Goal: Task Accomplishment & Management: Complete application form

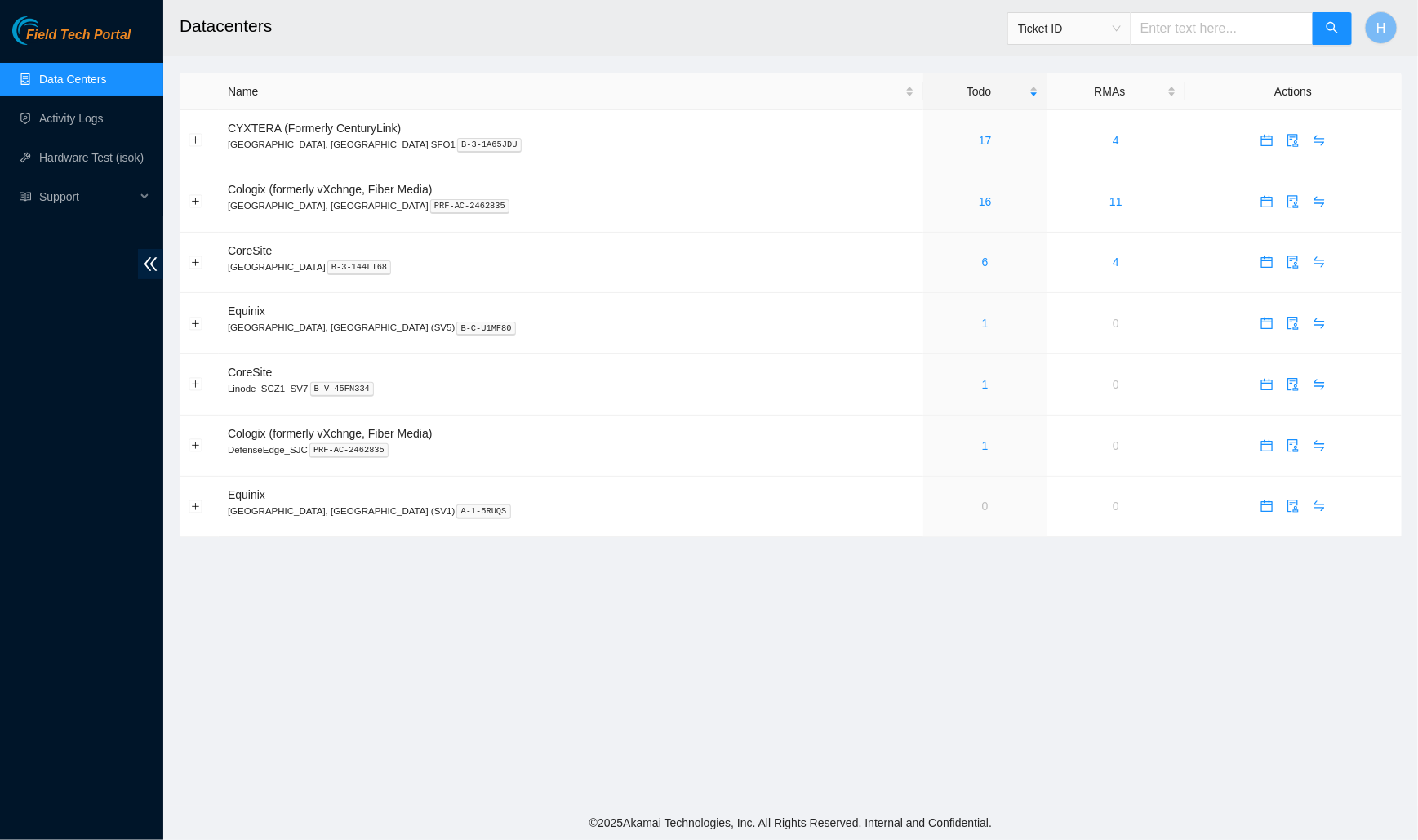
click at [1167, 30] on input "text" at bounding box center [1222, 29] width 183 height 33
paste input "B-V-5UDHP1A"
type input "B-V-5UDHP1A"
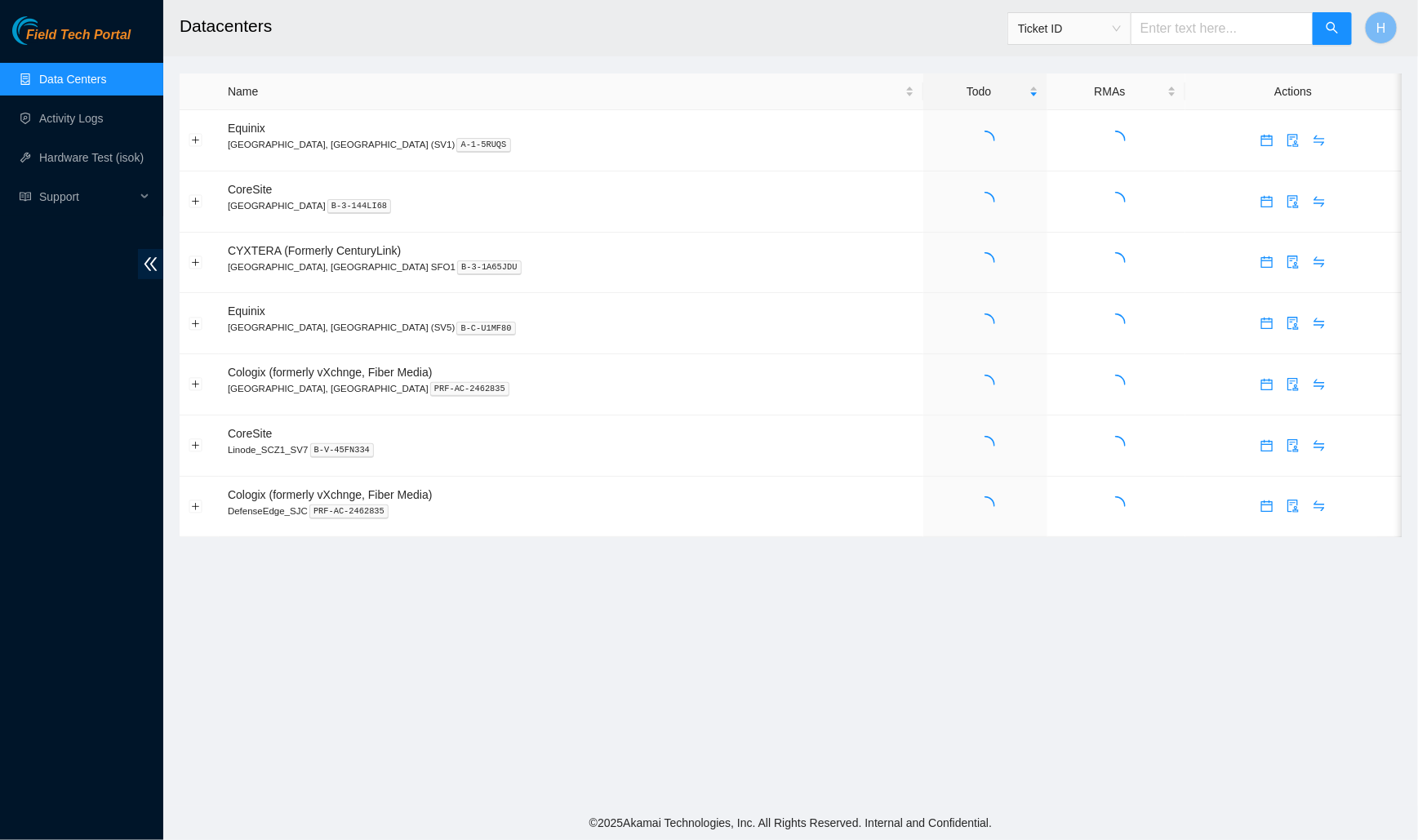
click at [1172, 23] on input "text" at bounding box center [1222, 29] width 183 height 33
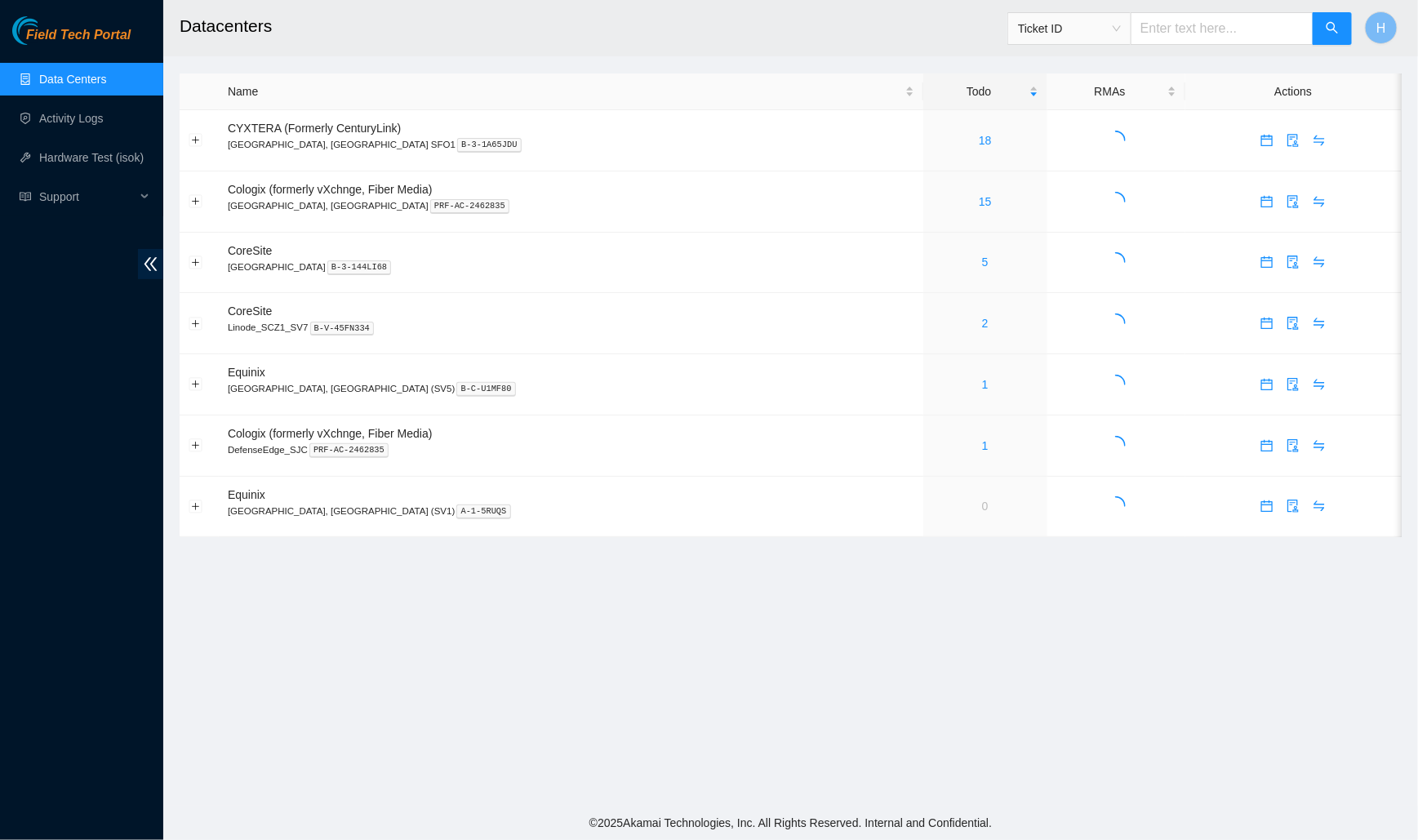
paste input "B-V-5UDHP1A"
type input "B-V-5UDHP1A"
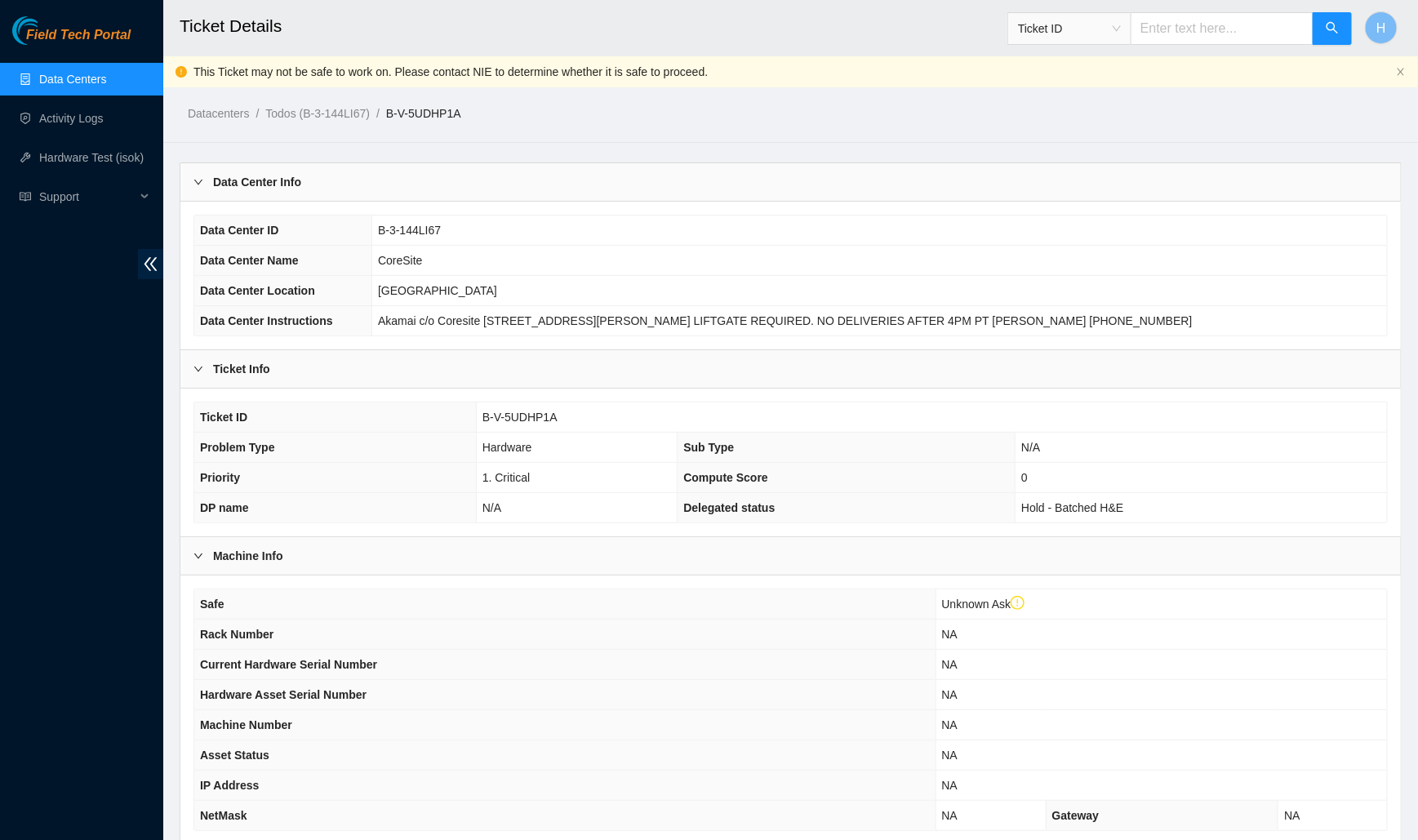
click at [497, 172] on div "Data Center Info" at bounding box center [791, 182] width 1220 height 38
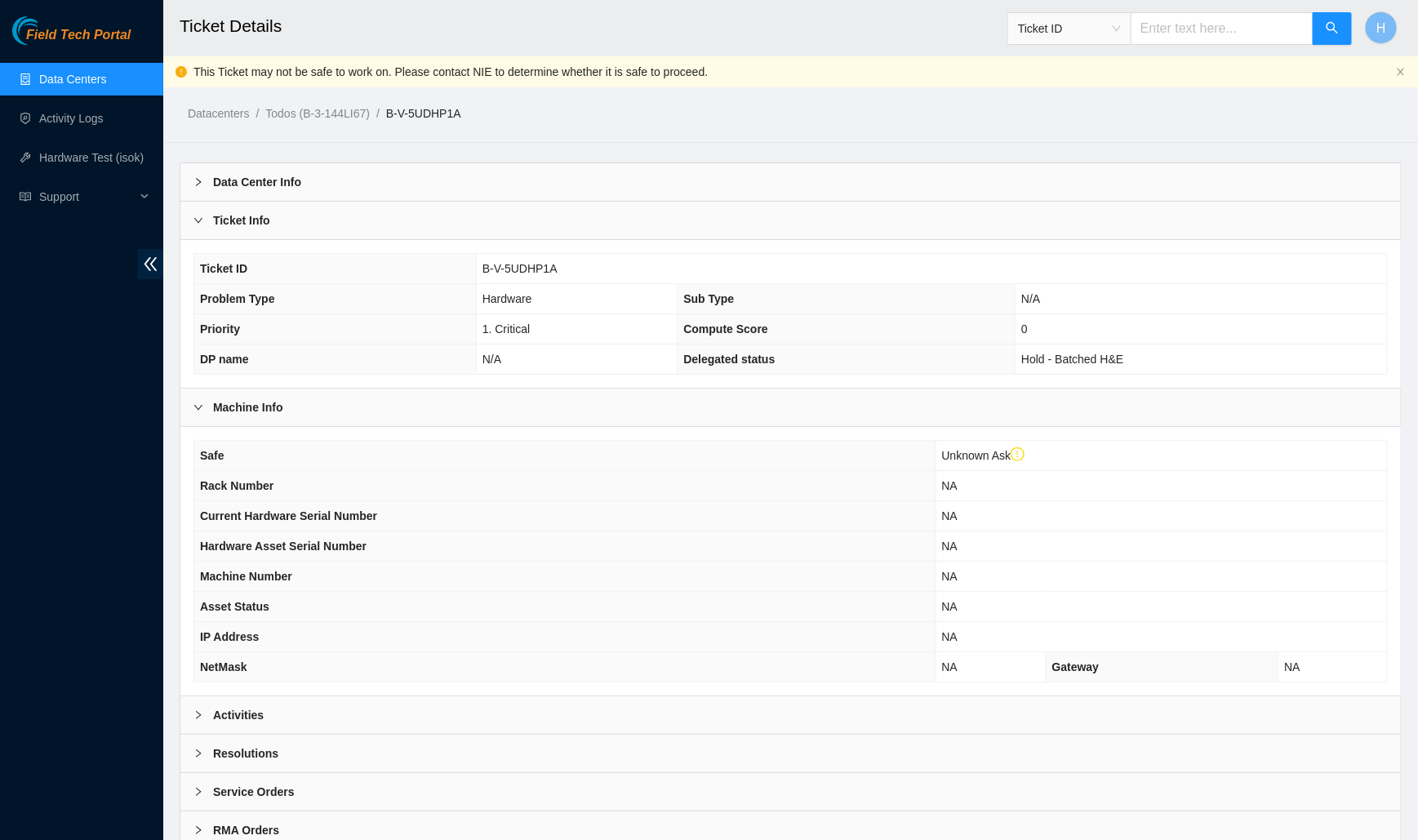
click at [470, 233] on div "Ticket Info" at bounding box center [791, 220] width 1220 height 38
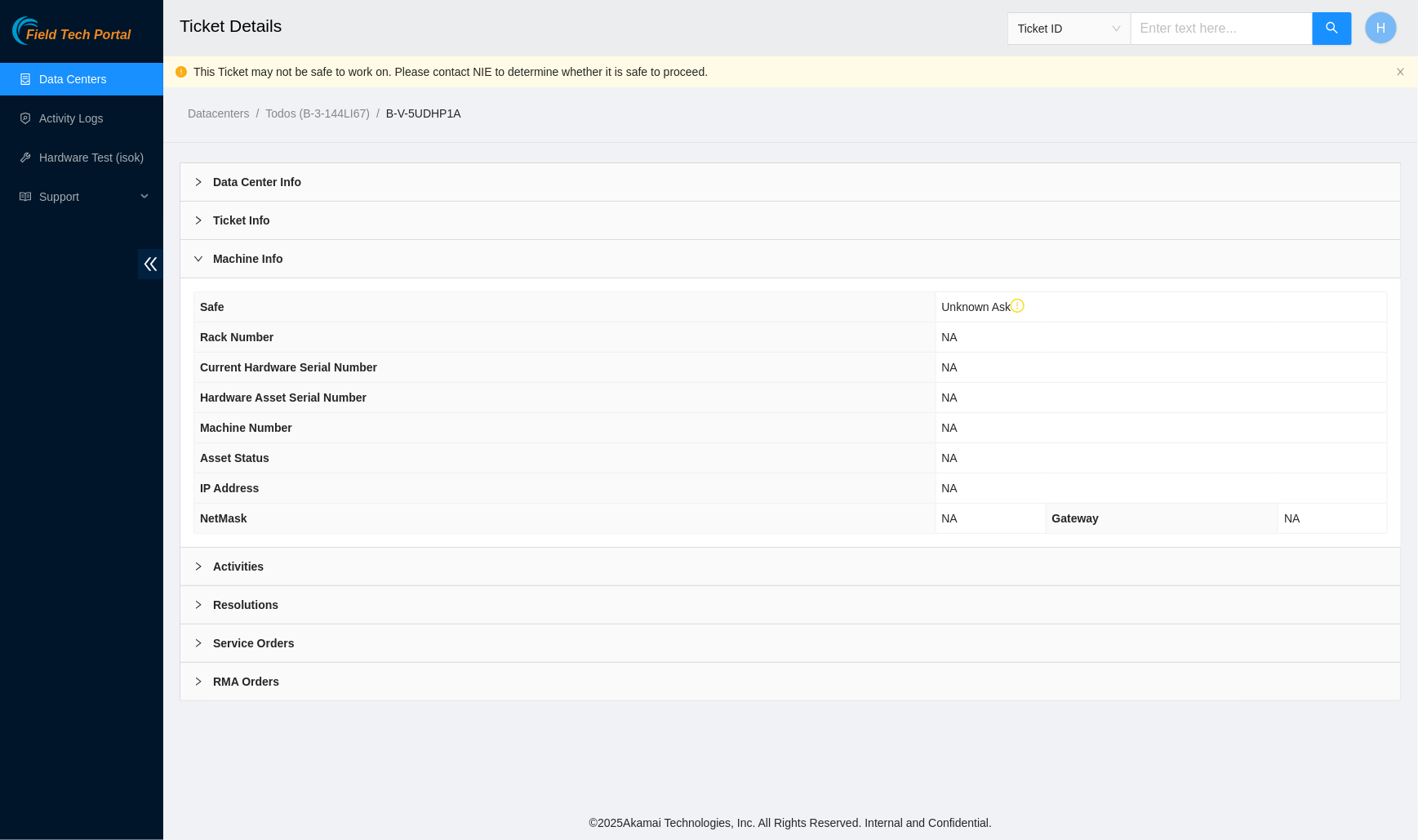
click at [452, 266] on div "Machine Info" at bounding box center [791, 258] width 1220 height 38
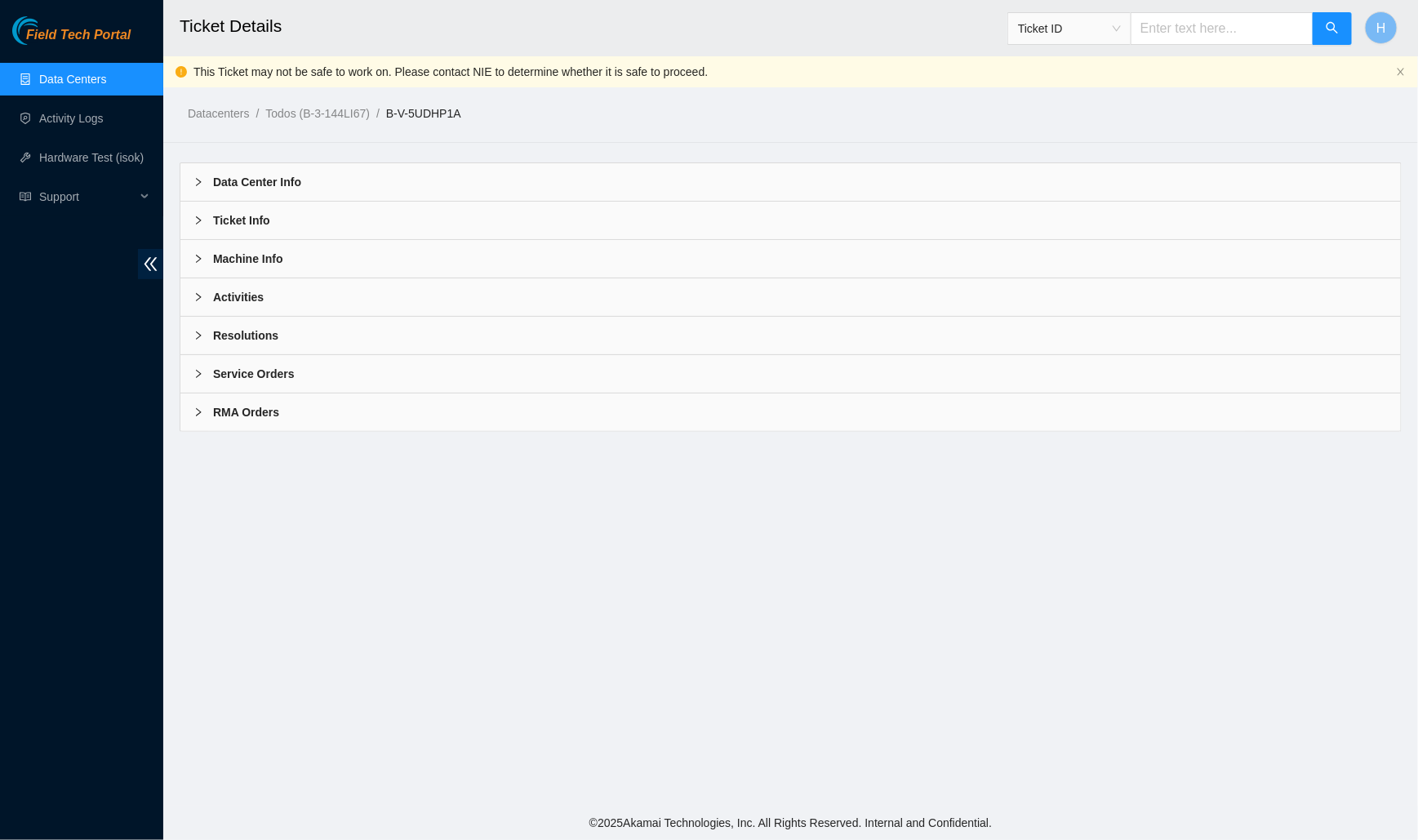
click at [418, 302] on div "Activities" at bounding box center [791, 297] width 1220 height 38
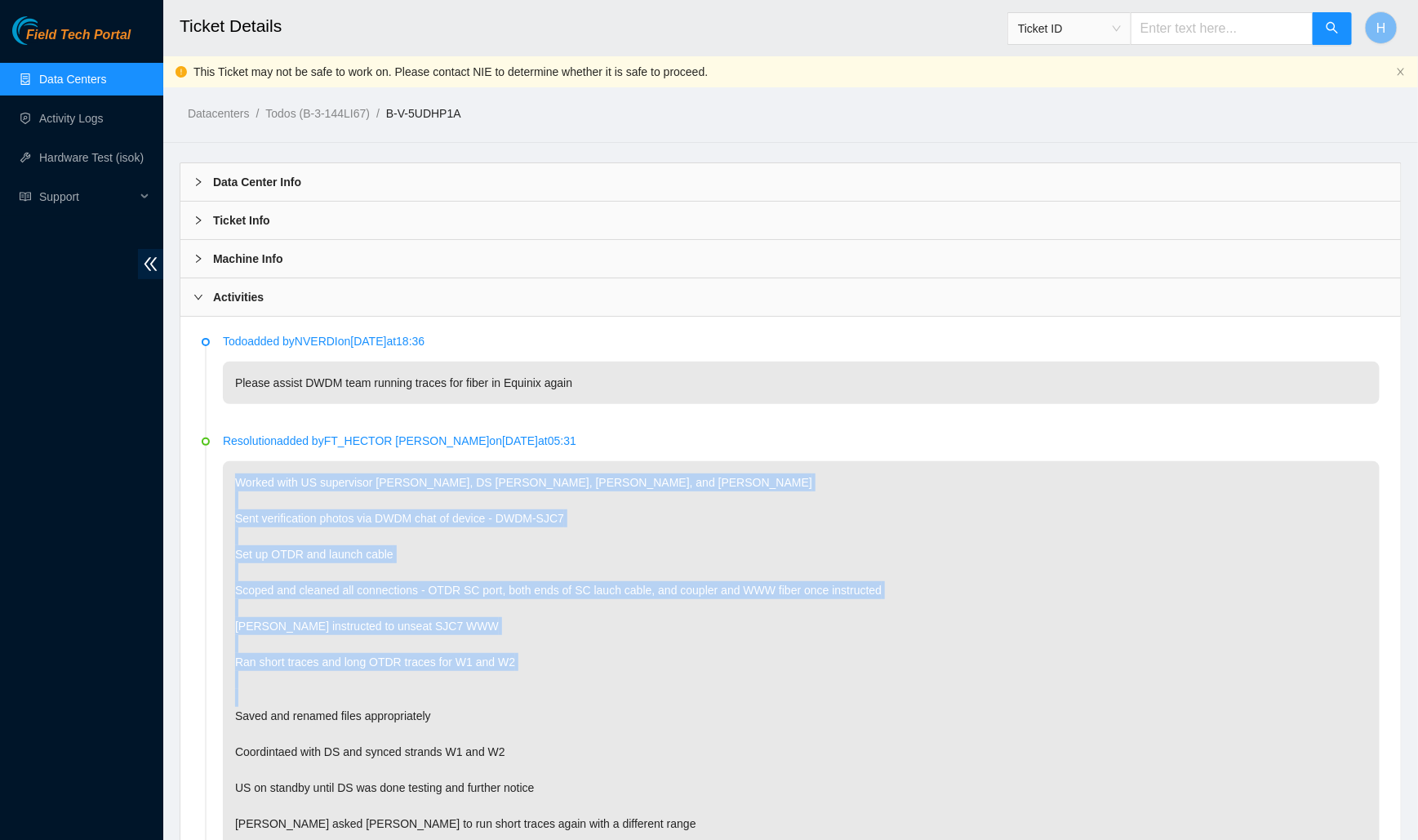
drag, startPoint x: 233, startPoint y: 474, endPoint x: 448, endPoint y: 713, distance: 321.5
click at [448, 713] on p "Worked with US supervisor Paulina, DS Mark, Johan, and Nicolas Sent verificatio…" at bounding box center [802, 725] width 1157 height 527
copy p "Worked with US supervisor Paulina, DS Mark, Johan, and Nicolas Sent verificatio…"
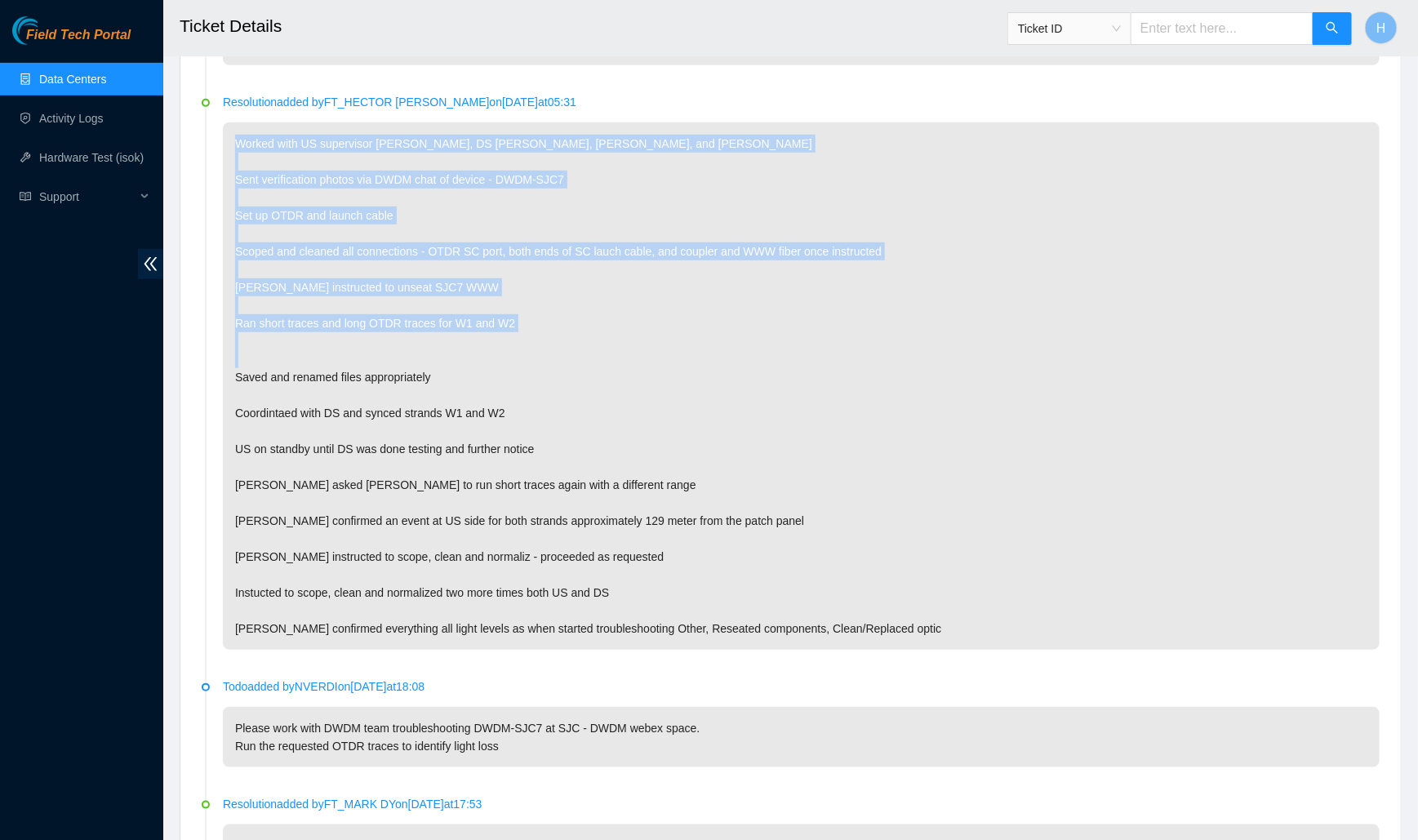
scroll to position [773, 0]
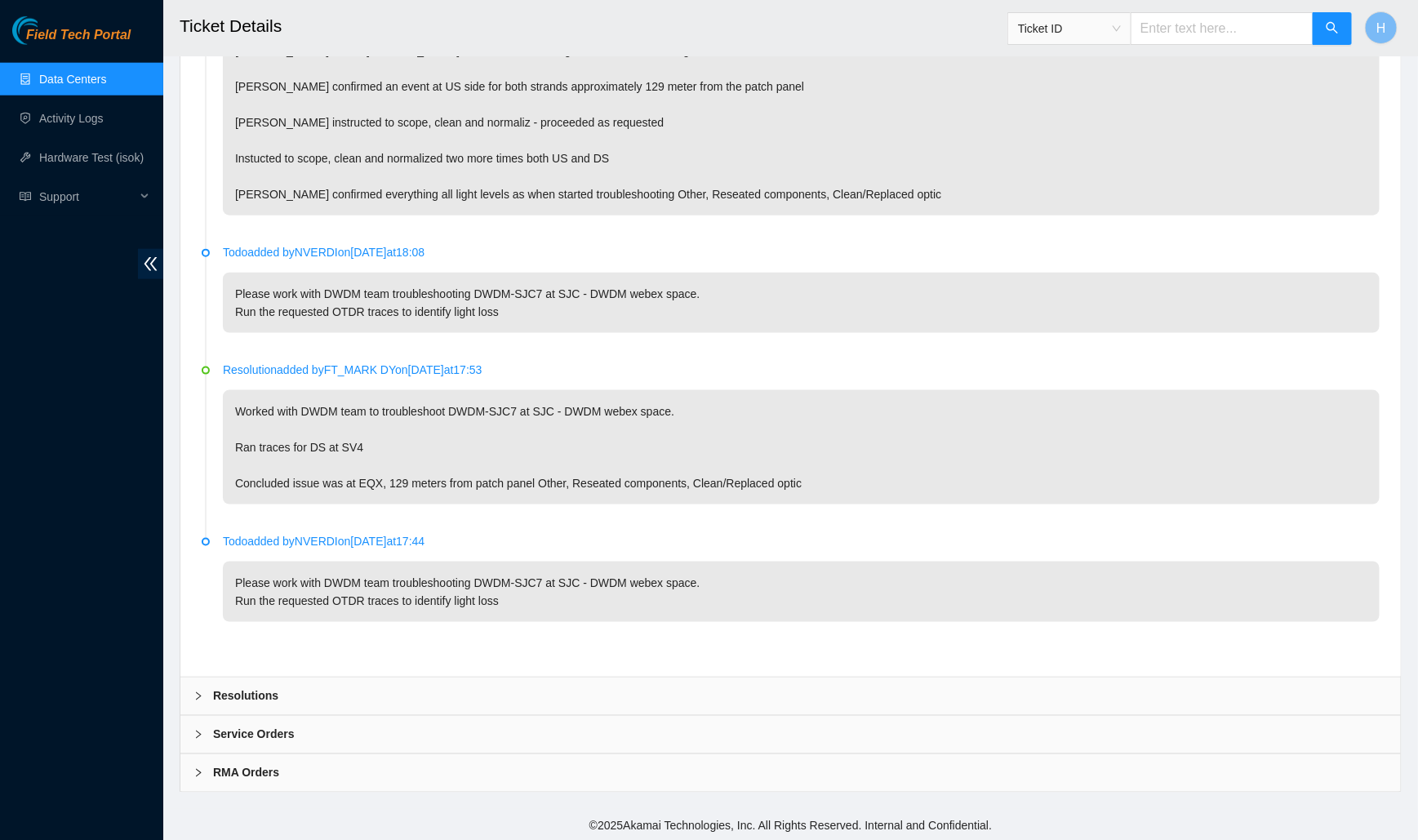
click at [410, 691] on div "Resolutions" at bounding box center [791, 696] width 1220 height 38
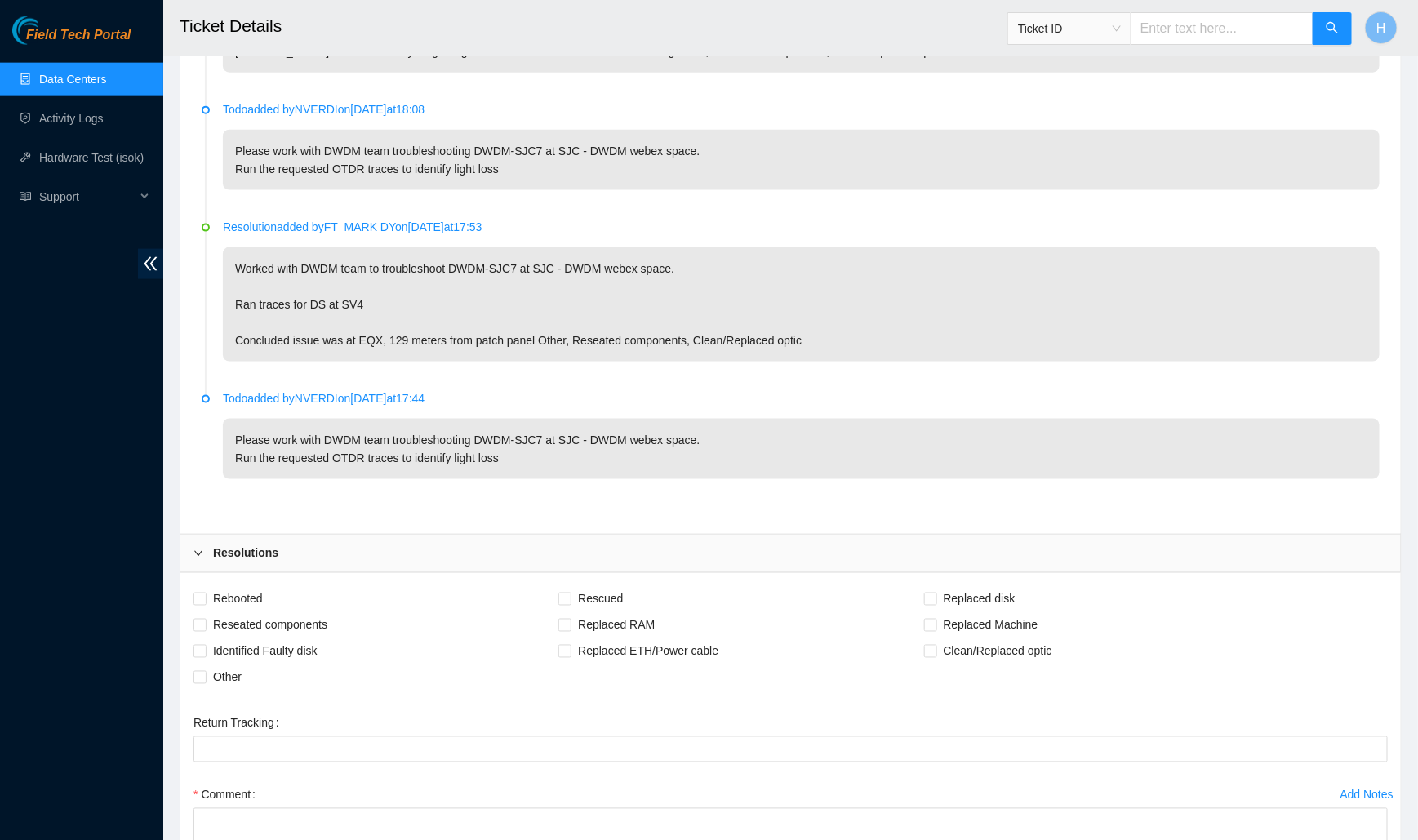
scroll to position [1159, 0]
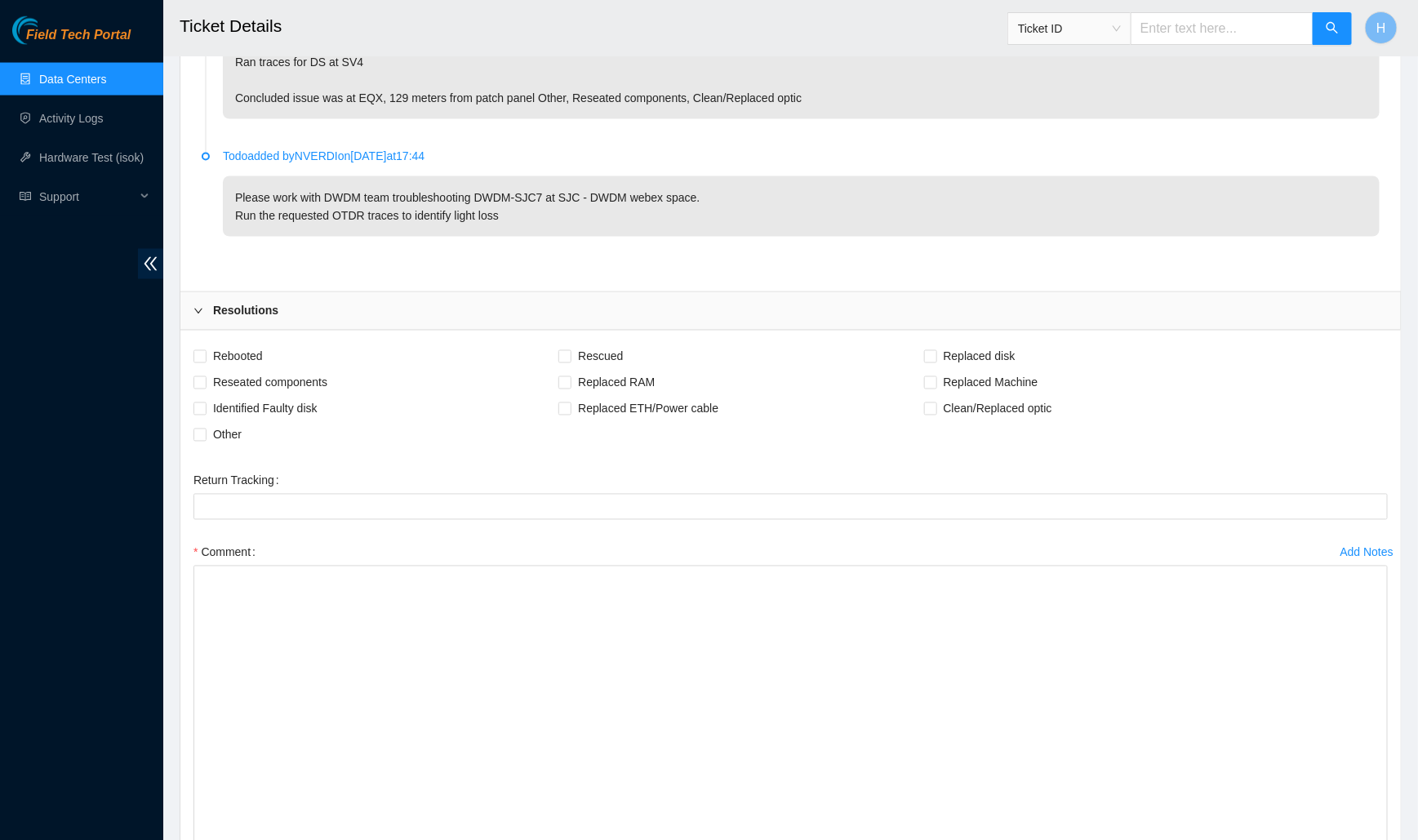
drag, startPoint x: 1382, startPoint y: 615, endPoint x: 1301, endPoint y: 848, distance: 246.7
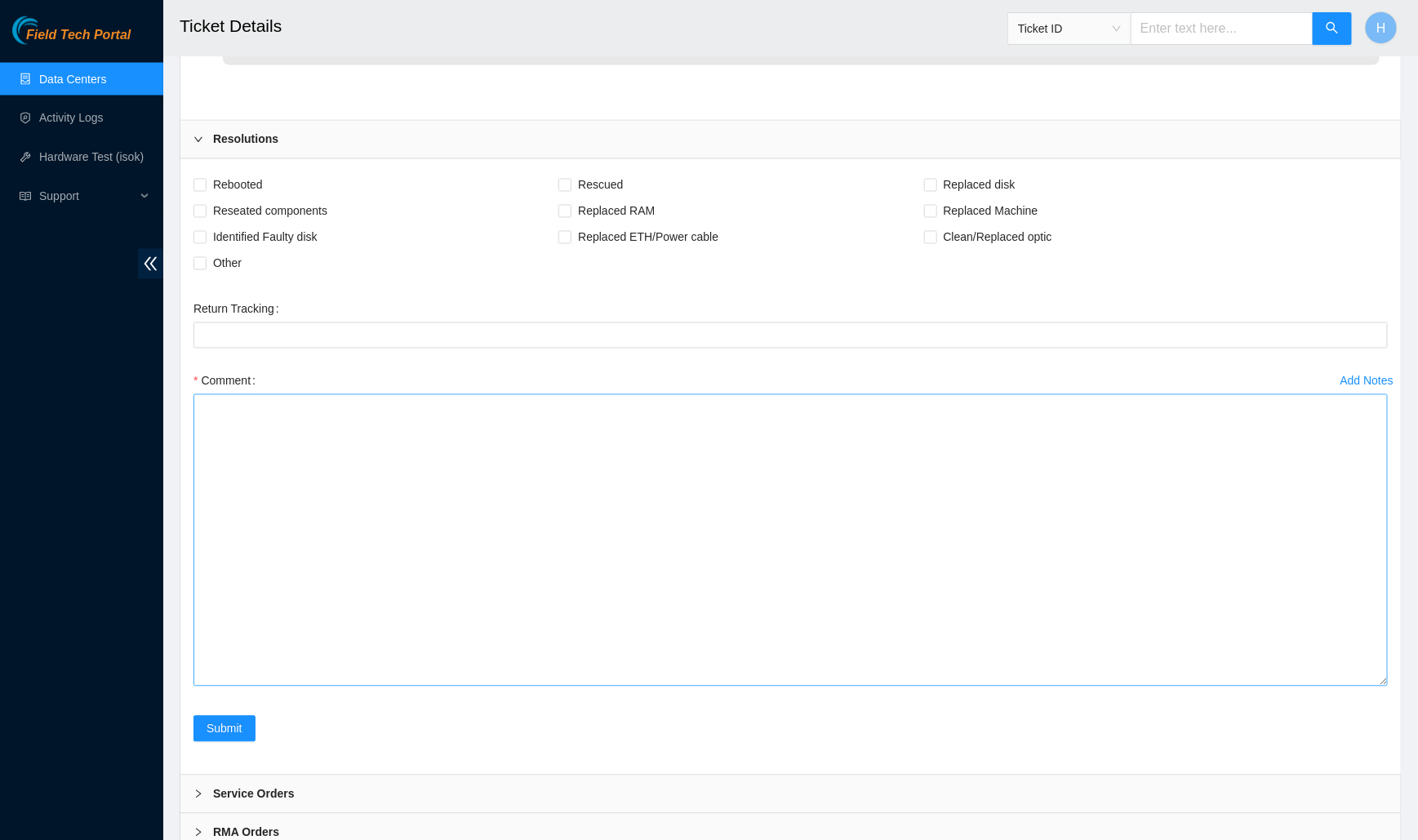
scroll to position [1388, 0]
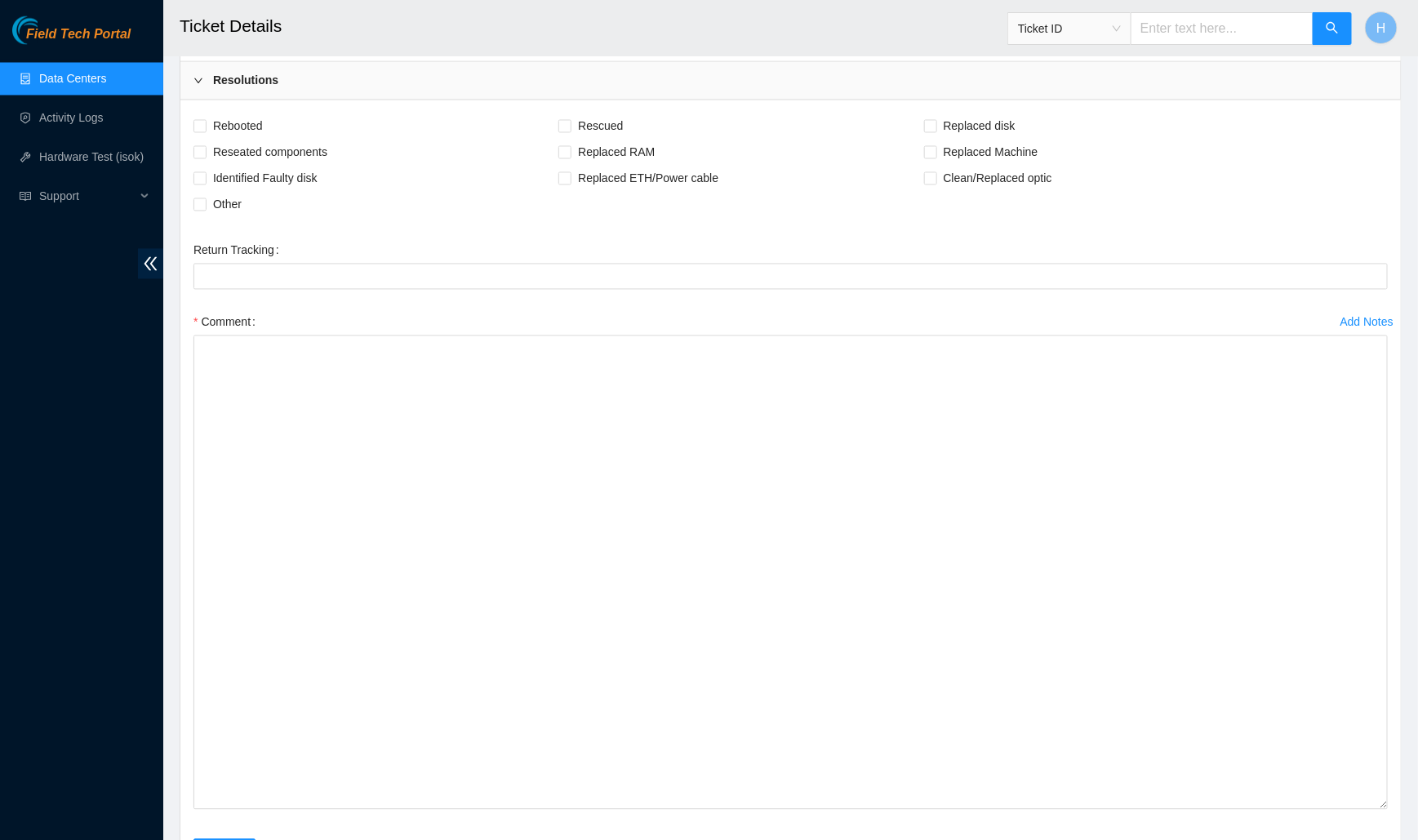
drag, startPoint x: 1385, startPoint y: 619, endPoint x: 1310, endPoint y: 848, distance: 241.0
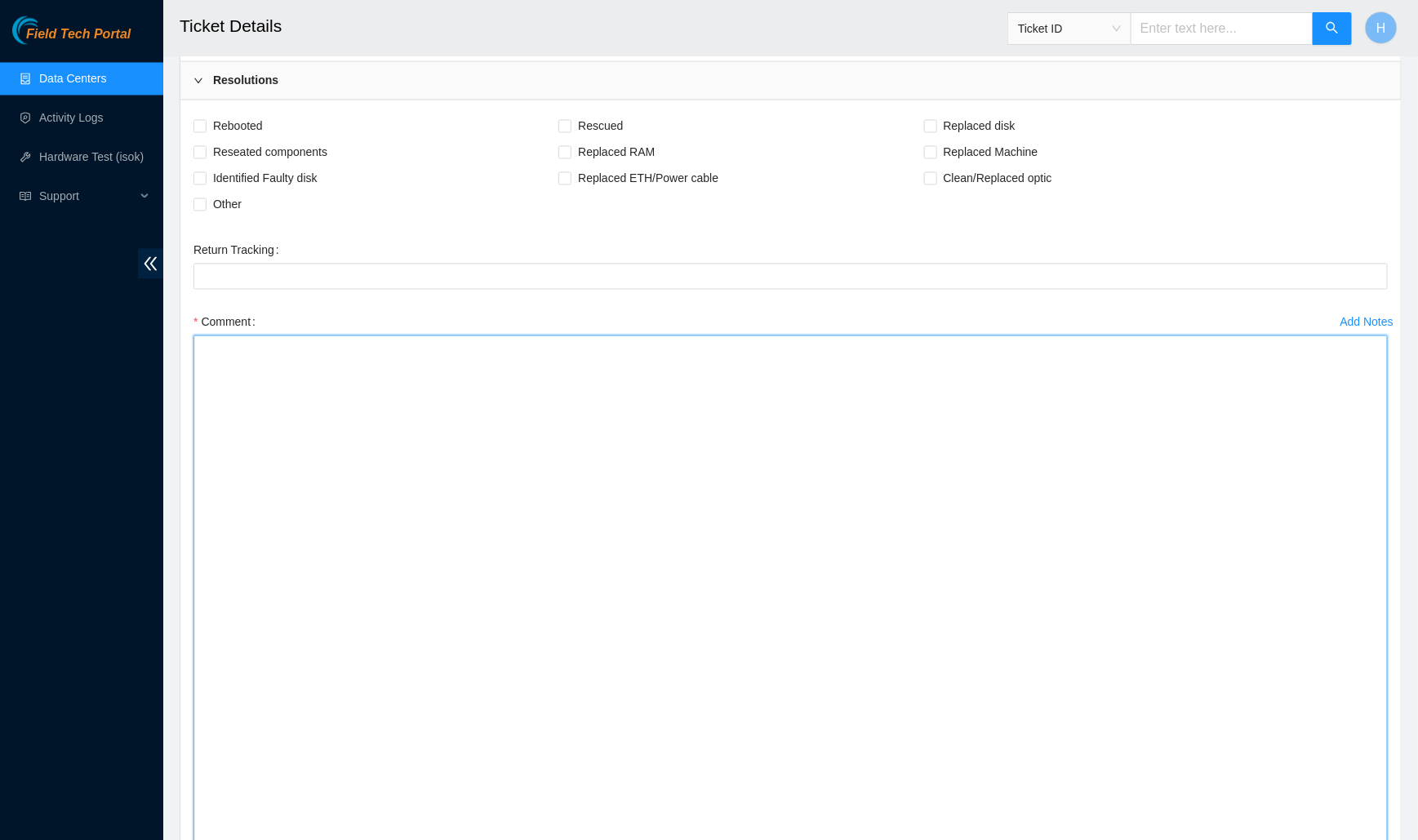
click at [1133, 547] on textarea "Comment" at bounding box center [791, 595] width 1194 height 520
paste textarea "Worked with US supervisor Paulina, DS Mark, Johan, and Nicolas Sent verificatio…"
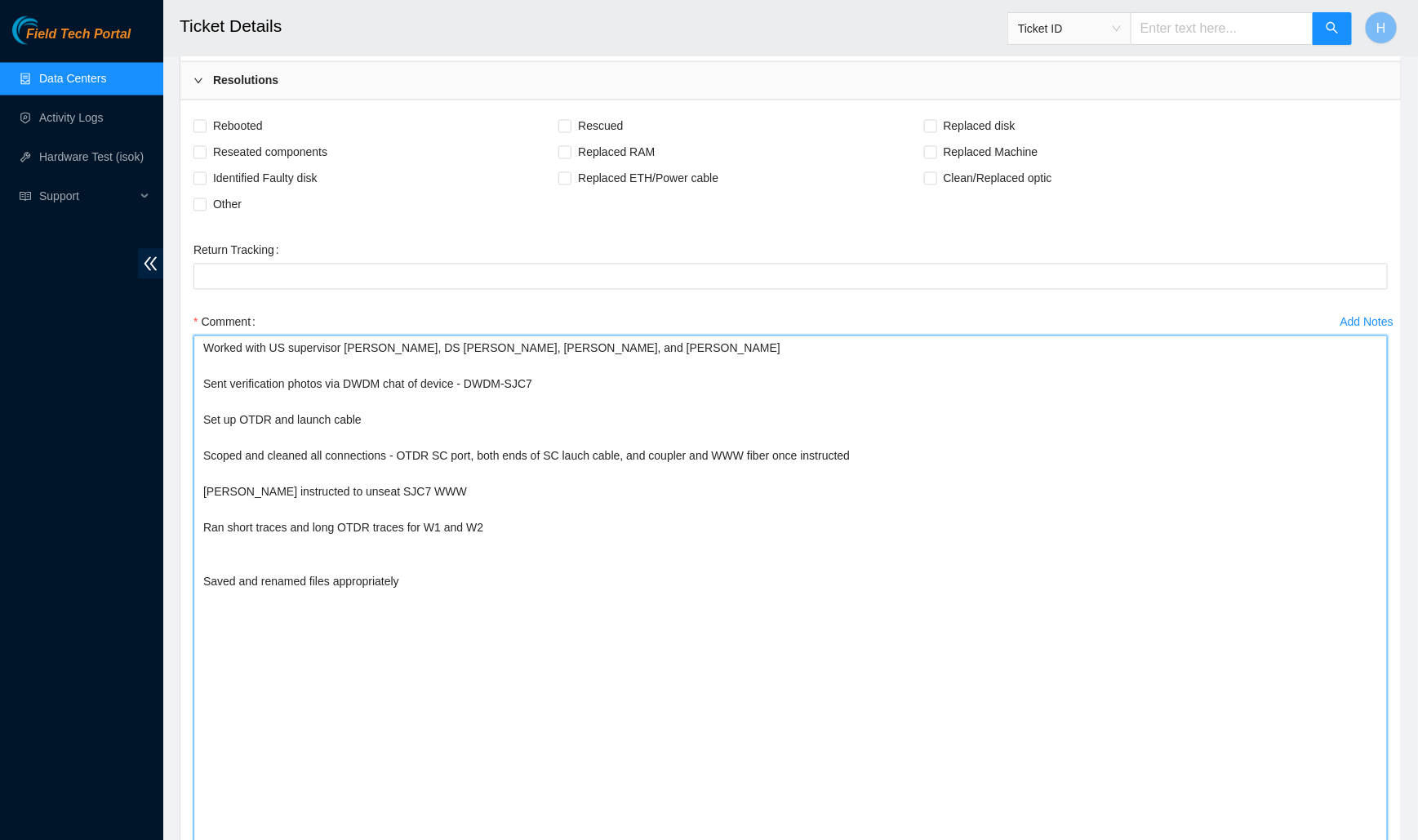
drag, startPoint x: 438, startPoint y: 343, endPoint x: 387, endPoint y: 345, distance: 51.0
click at [387, 345] on textarea "Worked with US supervisor Paulina, DS Mark, Johan, and Nicolas Sent verificatio…" at bounding box center [791, 595] width 1194 height 520
click at [325, 520] on textarea "Worked with US supervisor Paulina, Johan, and Nicolas Sent verification photos …" at bounding box center [791, 595] width 1194 height 520
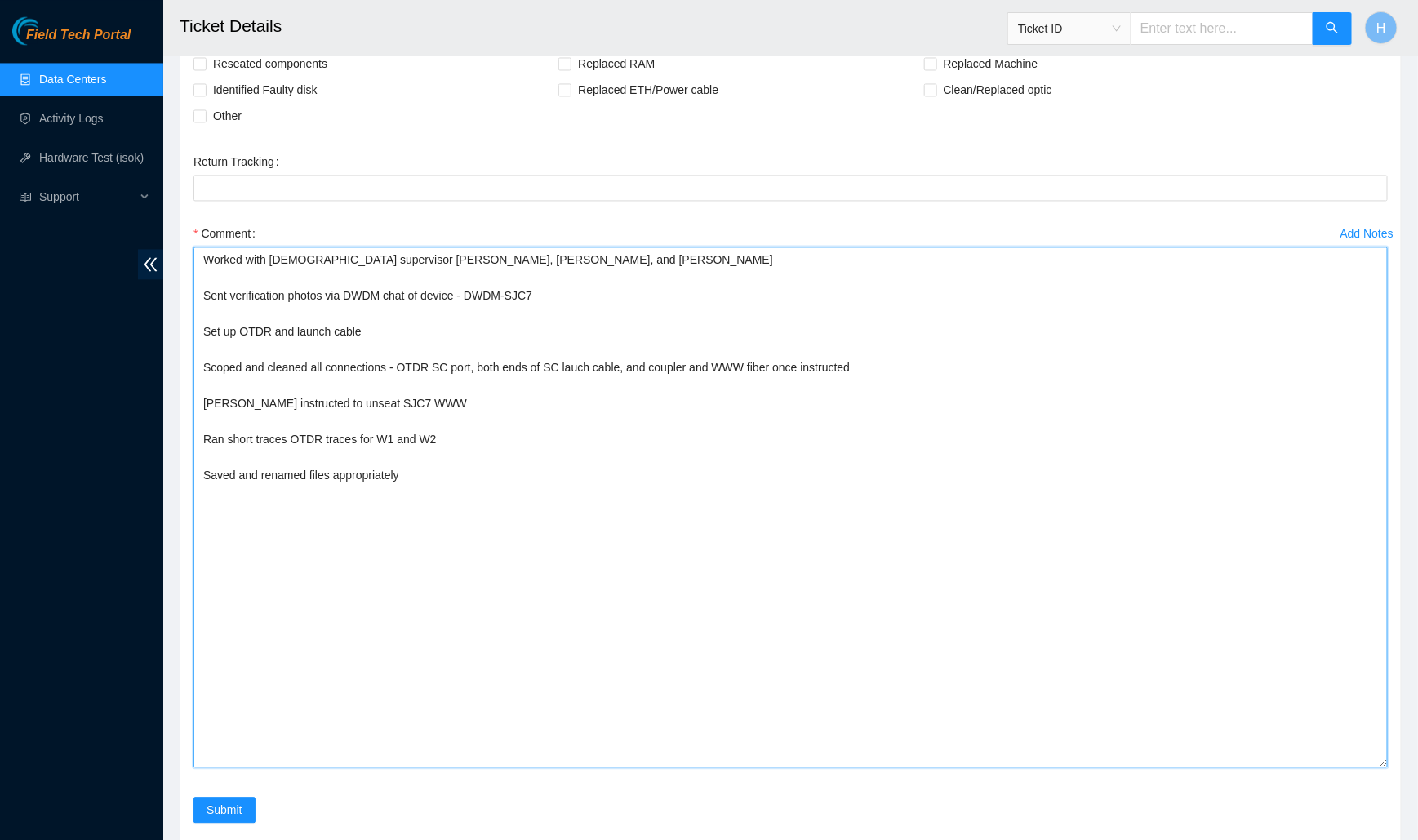
scroll to position [1476, 0]
click at [417, 476] on textarea "Worked with US supervisor Paulina, Johan, and Nicolas Sent verification photos …" at bounding box center [791, 508] width 1194 height 520
click at [249, 477] on textarea "Worked with US supervisor Paulina, Johan, and Nicolas Sent verification photos …" at bounding box center [791, 508] width 1194 height 520
click at [246, 510] on textarea "Worked with US supervisor Paulina, Johan, and Nicolas Sent verification photos …" at bounding box center [791, 508] width 1194 height 520
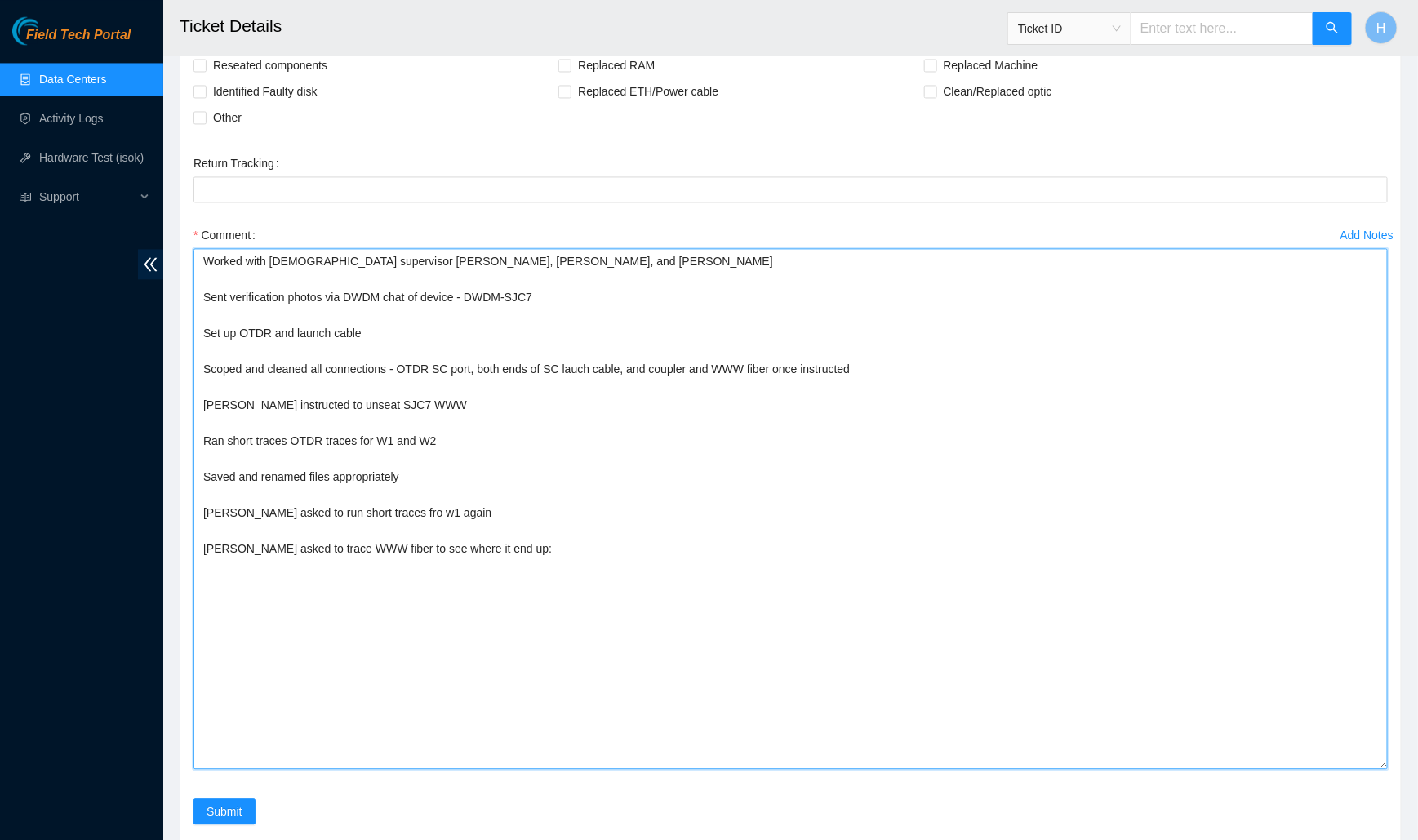
paste textarea "WWW leads to c0075r107 PP:155057 port: 39/40 CID: 13006796"
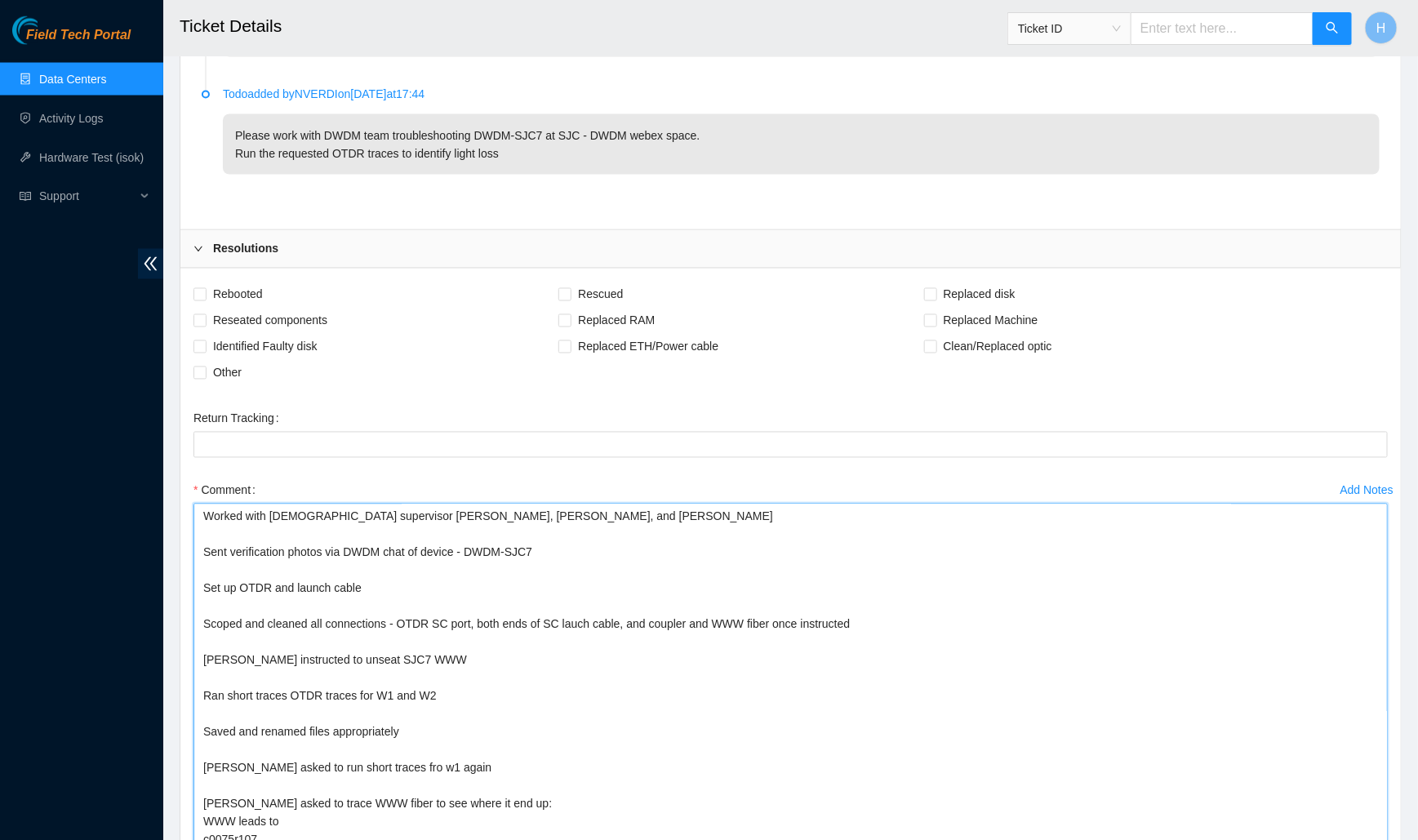
scroll to position [1260, 0]
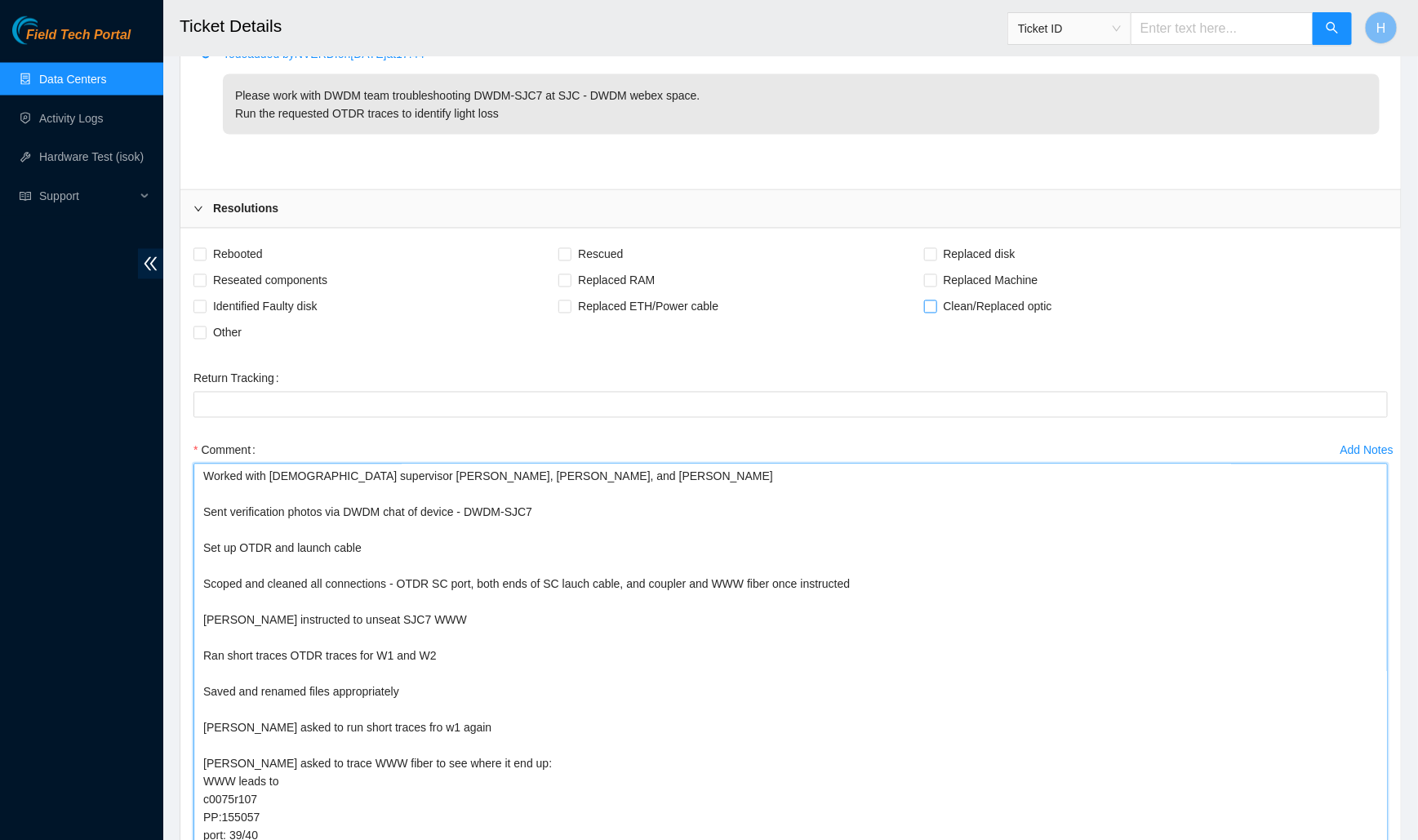
type textarea "Worked with US supervisor Paulina, Johan, and Nicolas Sent verification photos …"
click at [936, 301] on input "Clean/Replaced optic" at bounding box center [930, 306] width 12 height 12
click at [938, 301] on span at bounding box center [931, 307] width 13 height 13
click at [936, 301] on input "Clean/Replaced optic" at bounding box center [930, 306] width 12 height 12
checkbox input "false"
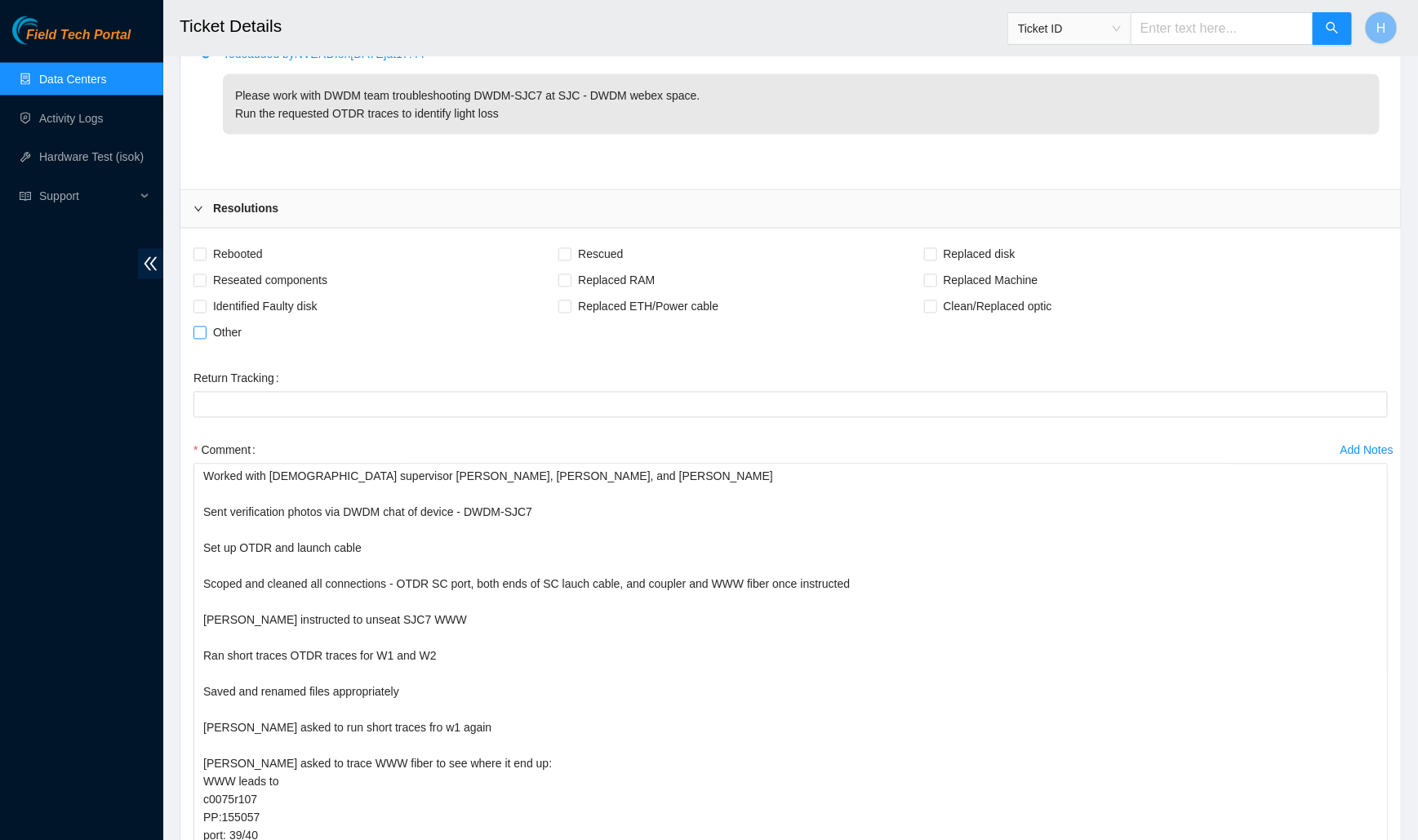
click at [225, 330] on span "Other" at bounding box center [228, 333] width 42 height 26
click at [205, 330] on input "Other" at bounding box center [199, 332] width 12 height 12
checkbox input "true"
click at [229, 277] on span "Reseated components" at bounding box center [270, 280] width 127 height 26
click at [205, 277] on input "Reseated components" at bounding box center [199, 280] width 12 height 12
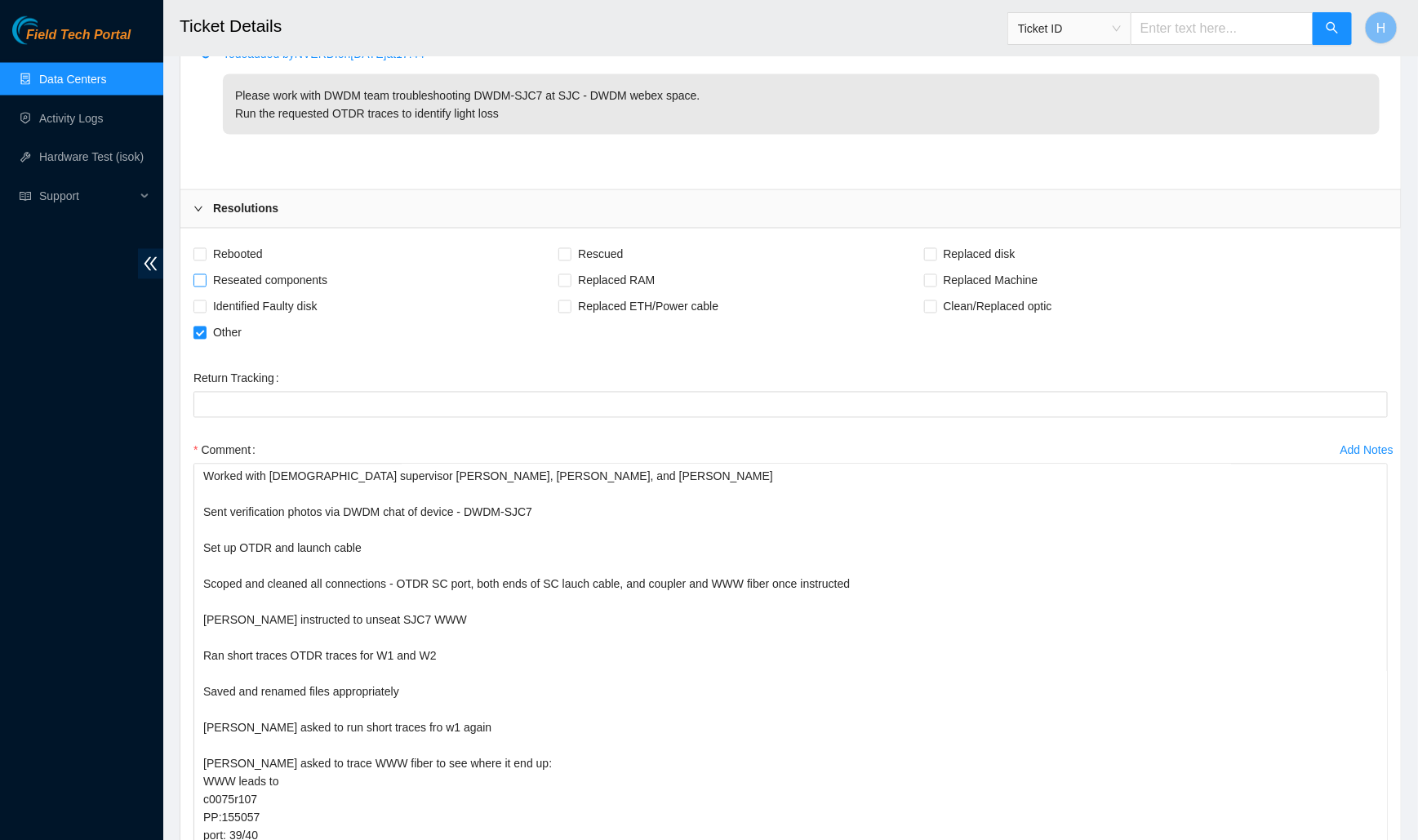
checkbox input "true"
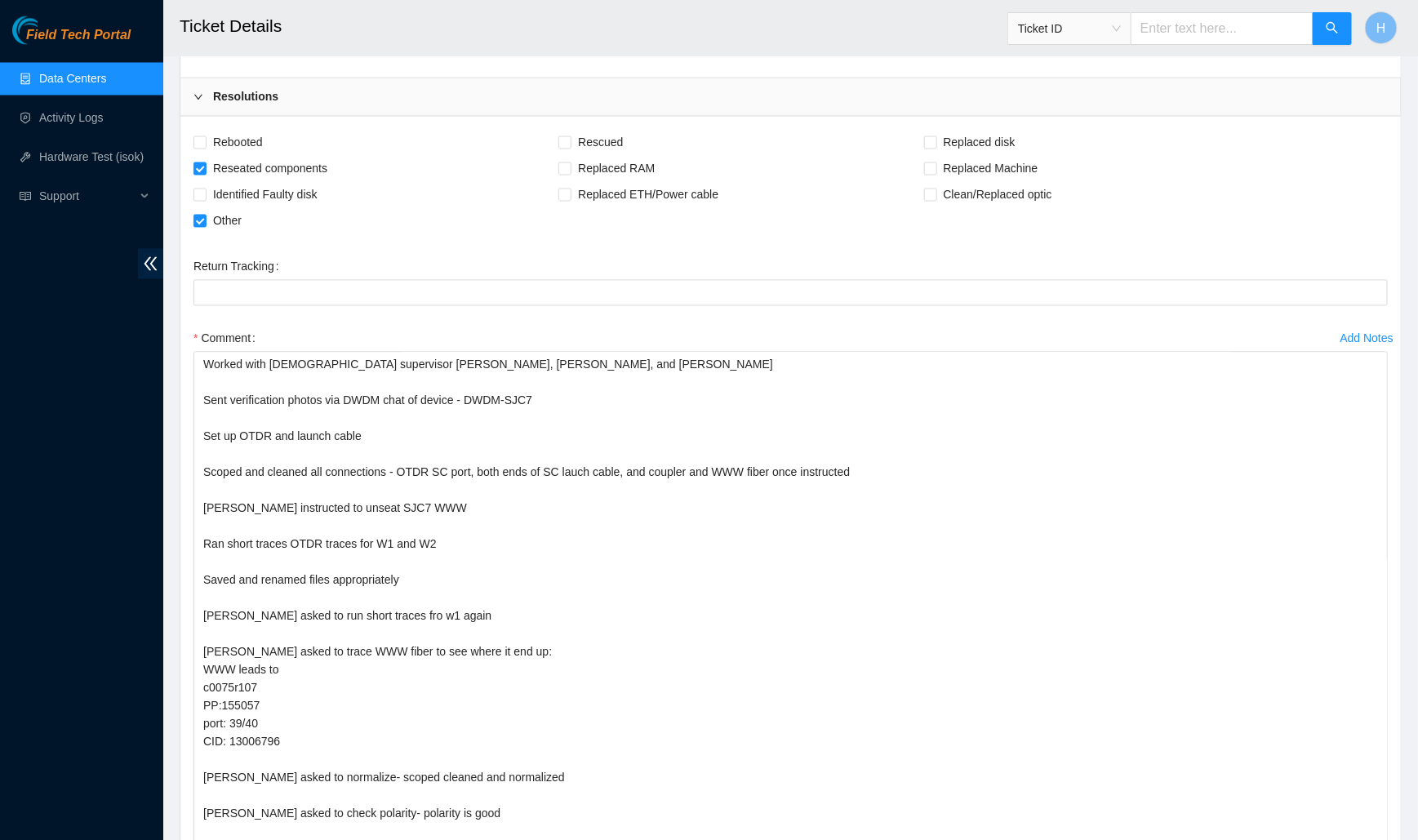
scroll to position [1617, 0]
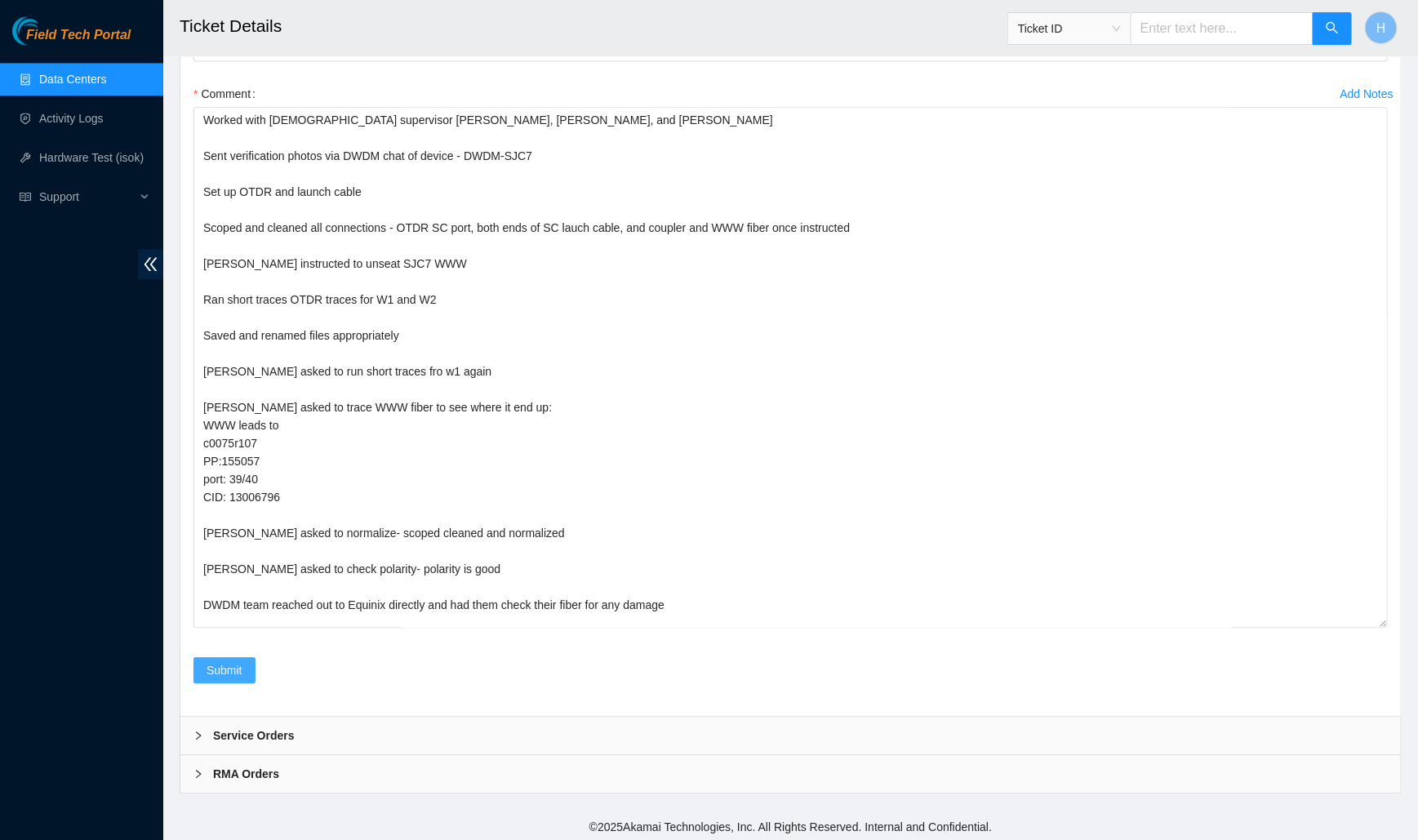
click at [235, 665] on span "Submit" at bounding box center [225, 669] width 36 height 18
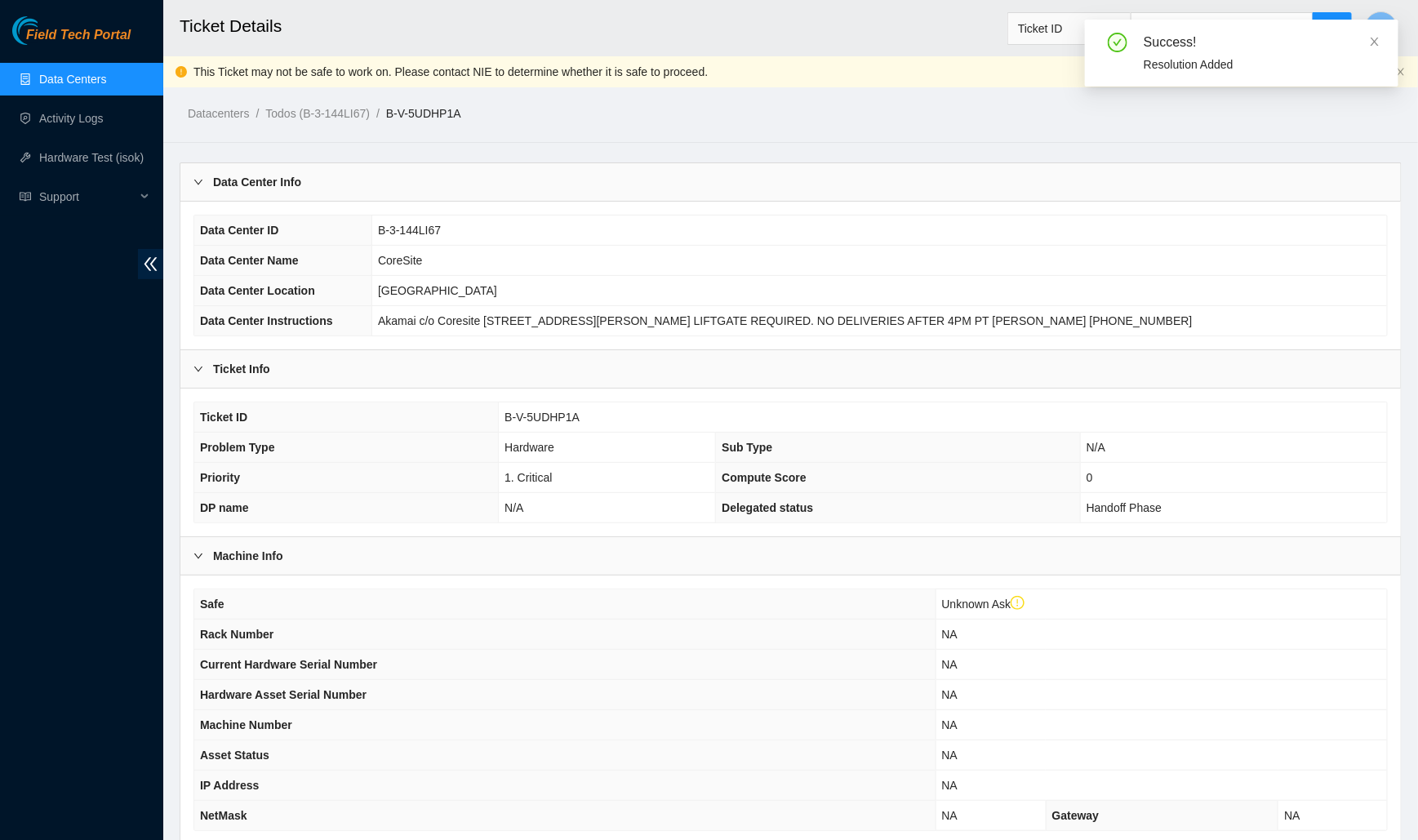
click at [300, 190] on div "Data Center Info" at bounding box center [791, 182] width 1220 height 38
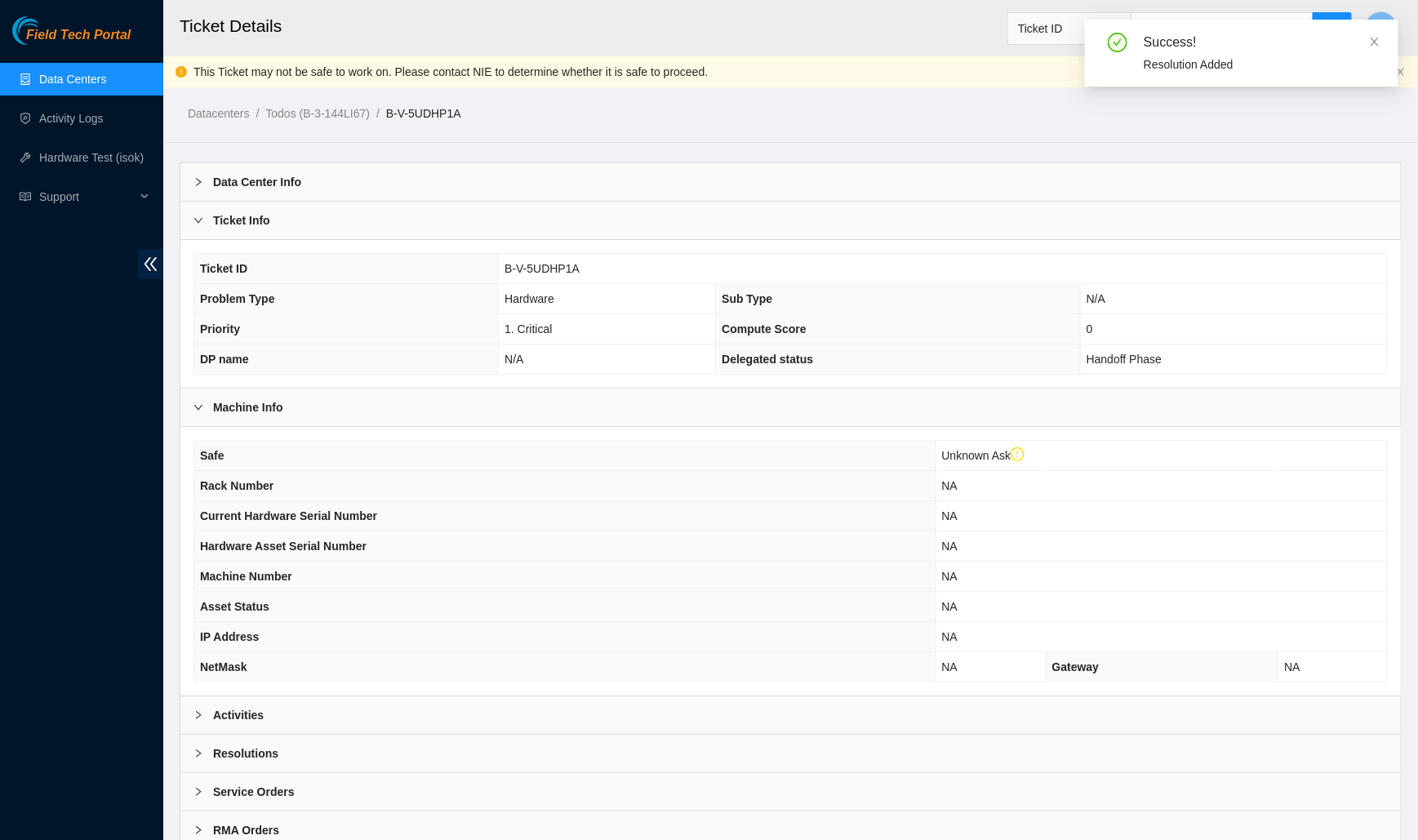
click at [285, 224] on div "Ticket Info" at bounding box center [791, 220] width 1220 height 38
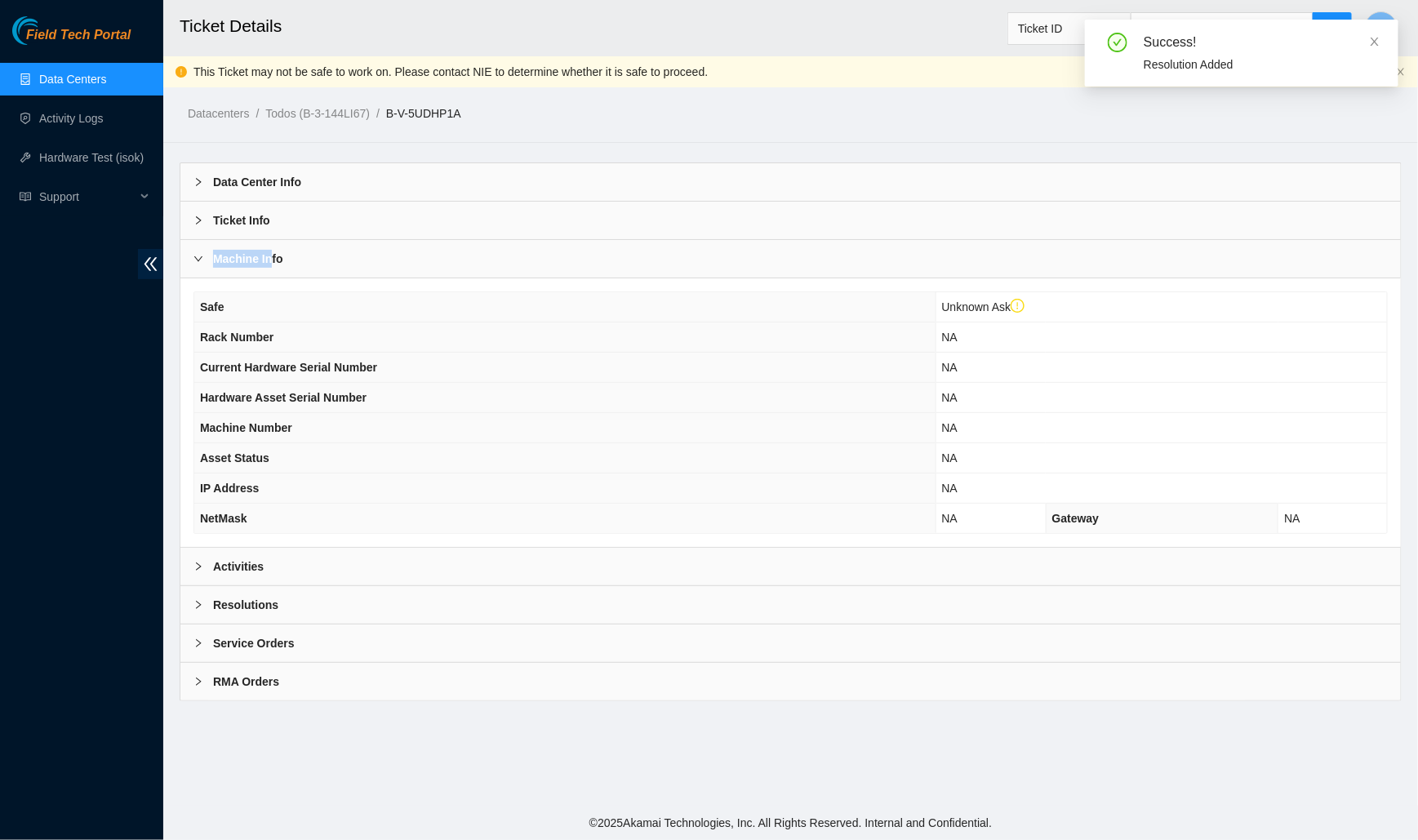
click at [270, 250] on b "Machine Info" at bounding box center [247, 258] width 70 height 18
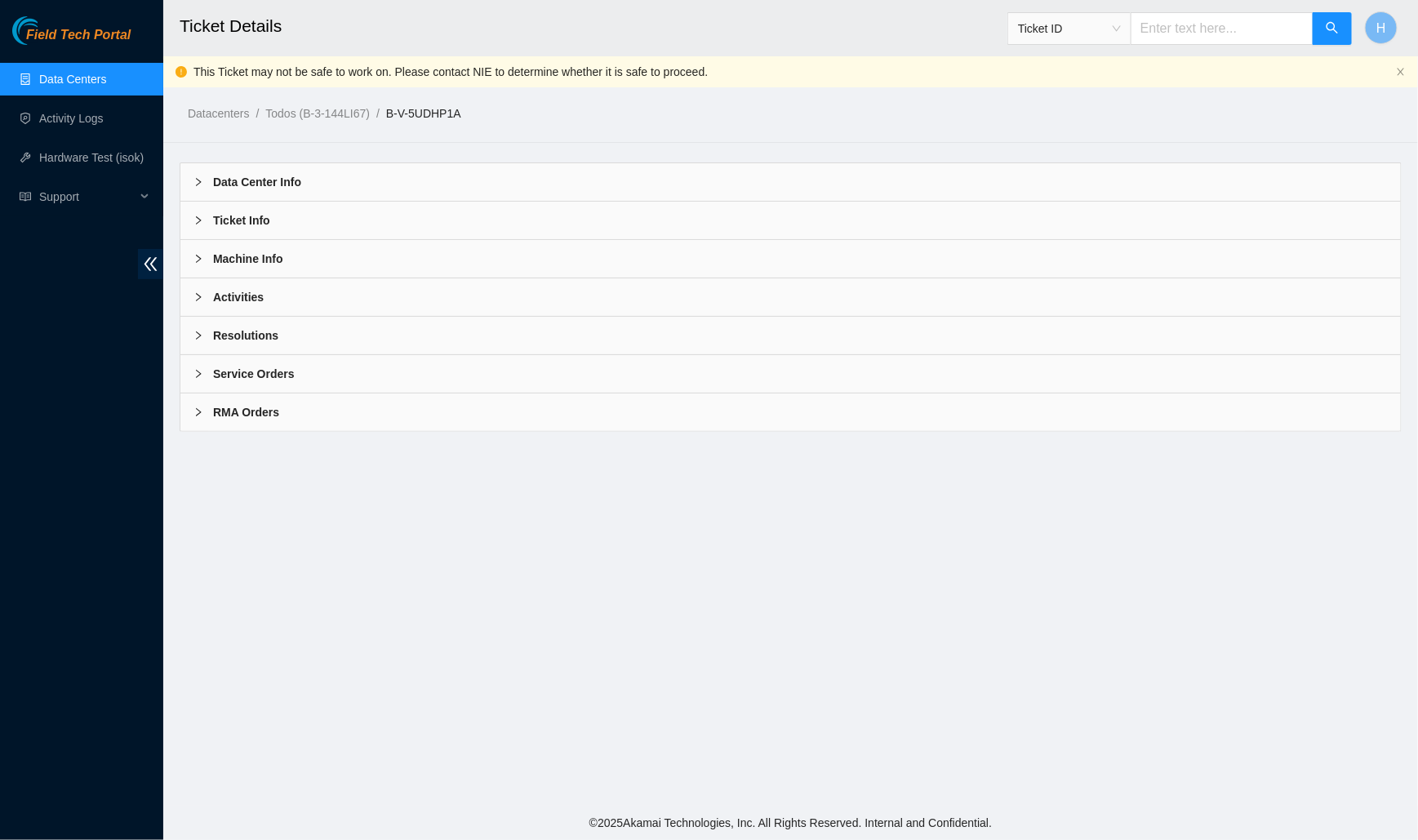
click at [252, 293] on b "Activities" at bounding box center [238, 297] width 50 height 18
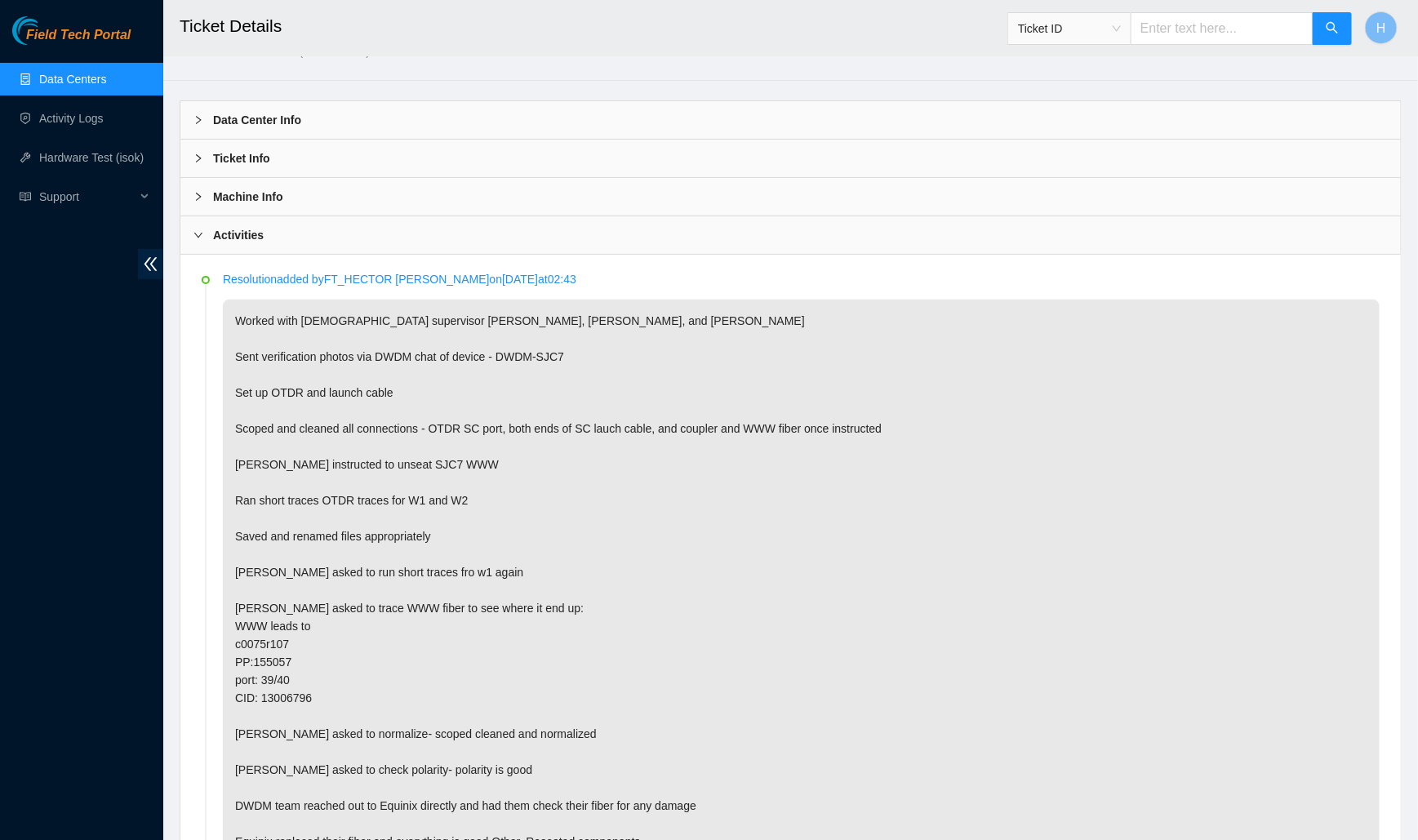
scroll to position [70, 0]
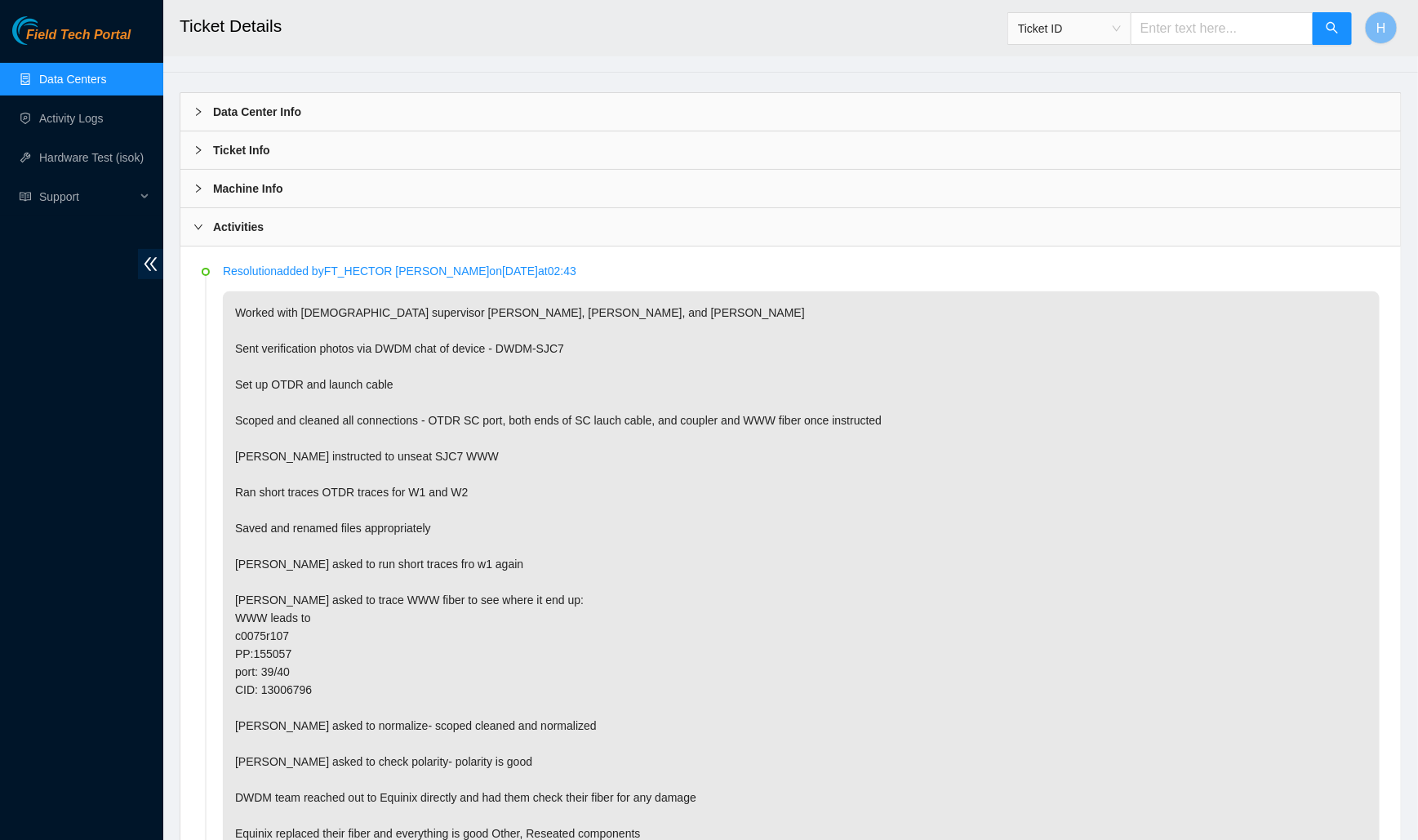
click at [296, 227] on div "Activities" at bounding box center [791, 227] width 1220 height 38
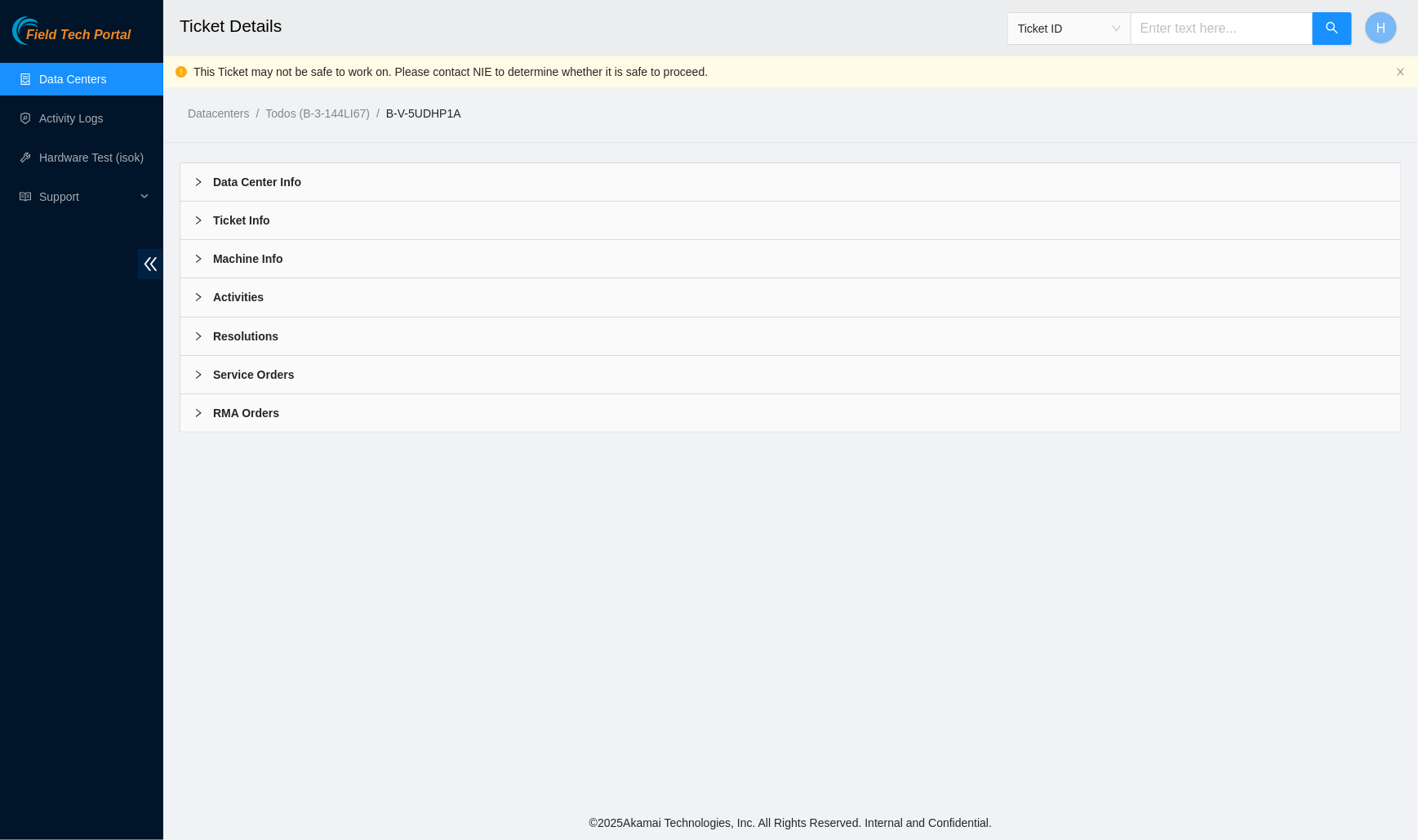
scroll to position [0, 0]
